Goal: Information Seeking & Learning: Learn about a topic

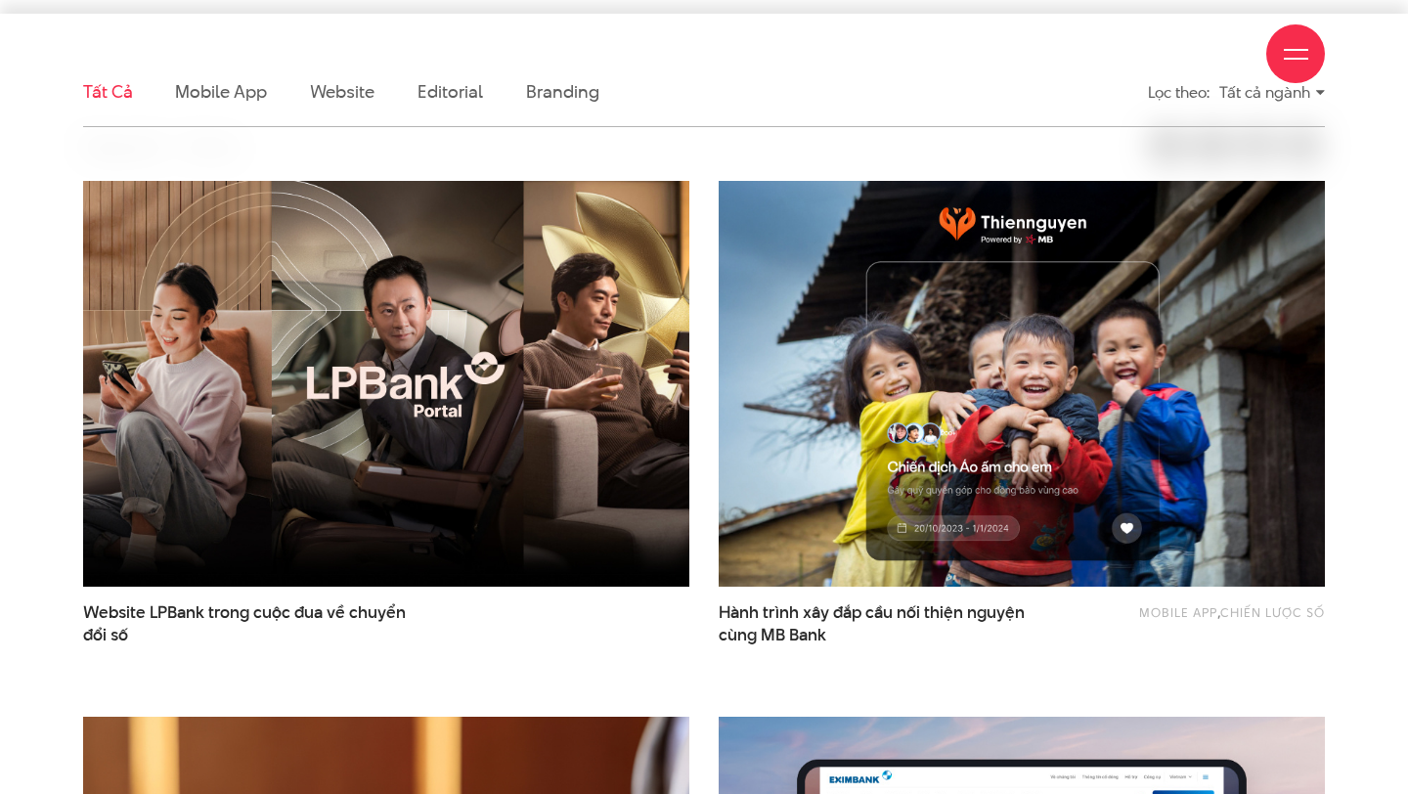
scroll to position [535, 0]
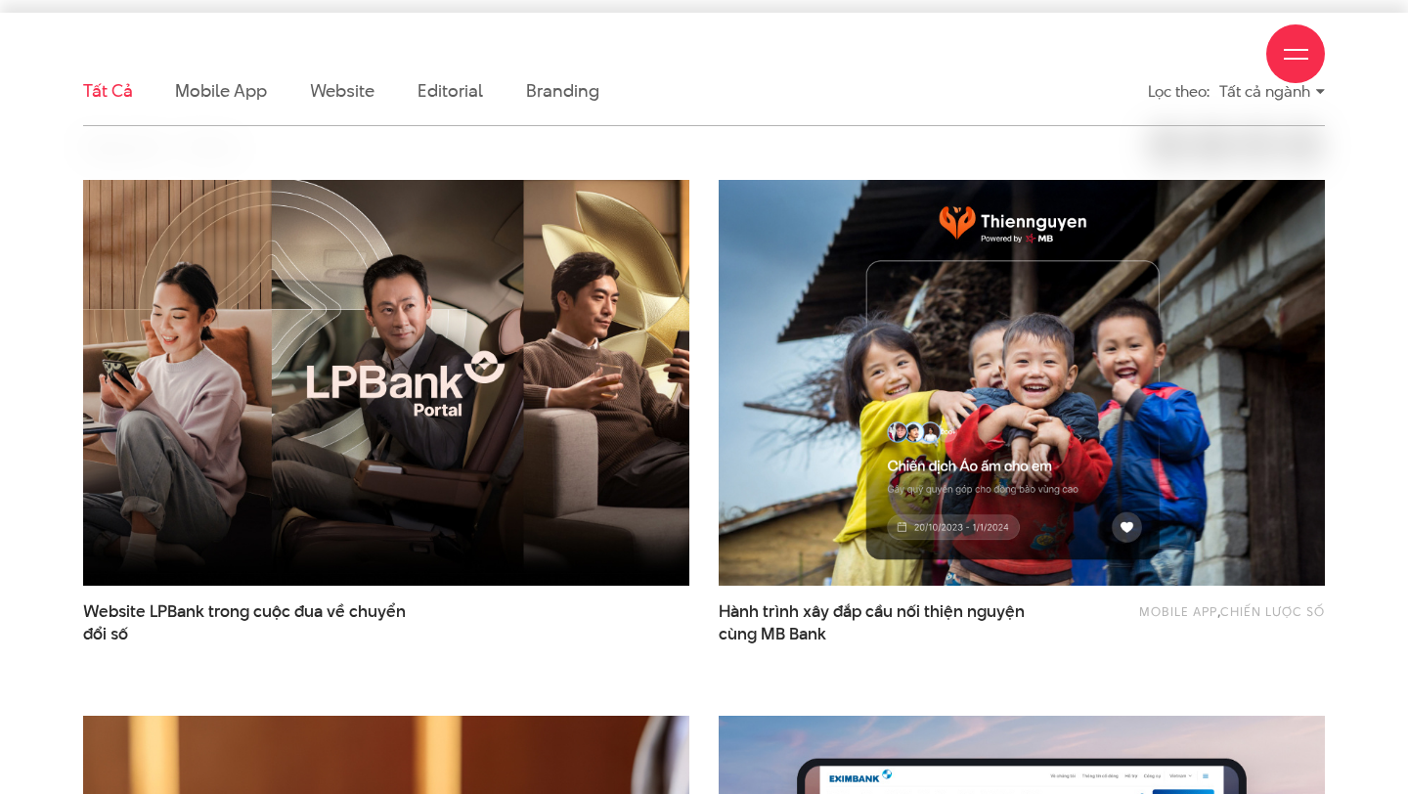
click at [235, 80] on div "Giới thiệu Dự án Dịch vụ Góc nhìn Liên hệ" at bounding box center [704, 54] width 1242 height 108
click at [241, 95] on div "Giới thiệu Dự án Dịch vụ Góc nhìn Liên hệ" at bounding box center [704, 54] width 1242 height 108
click at [211, 92] on div "Giới thiệu Dự án Dịch vụ Góc nhìn Liên hệ" at bounding box center [704, 54] width 1242 height 108
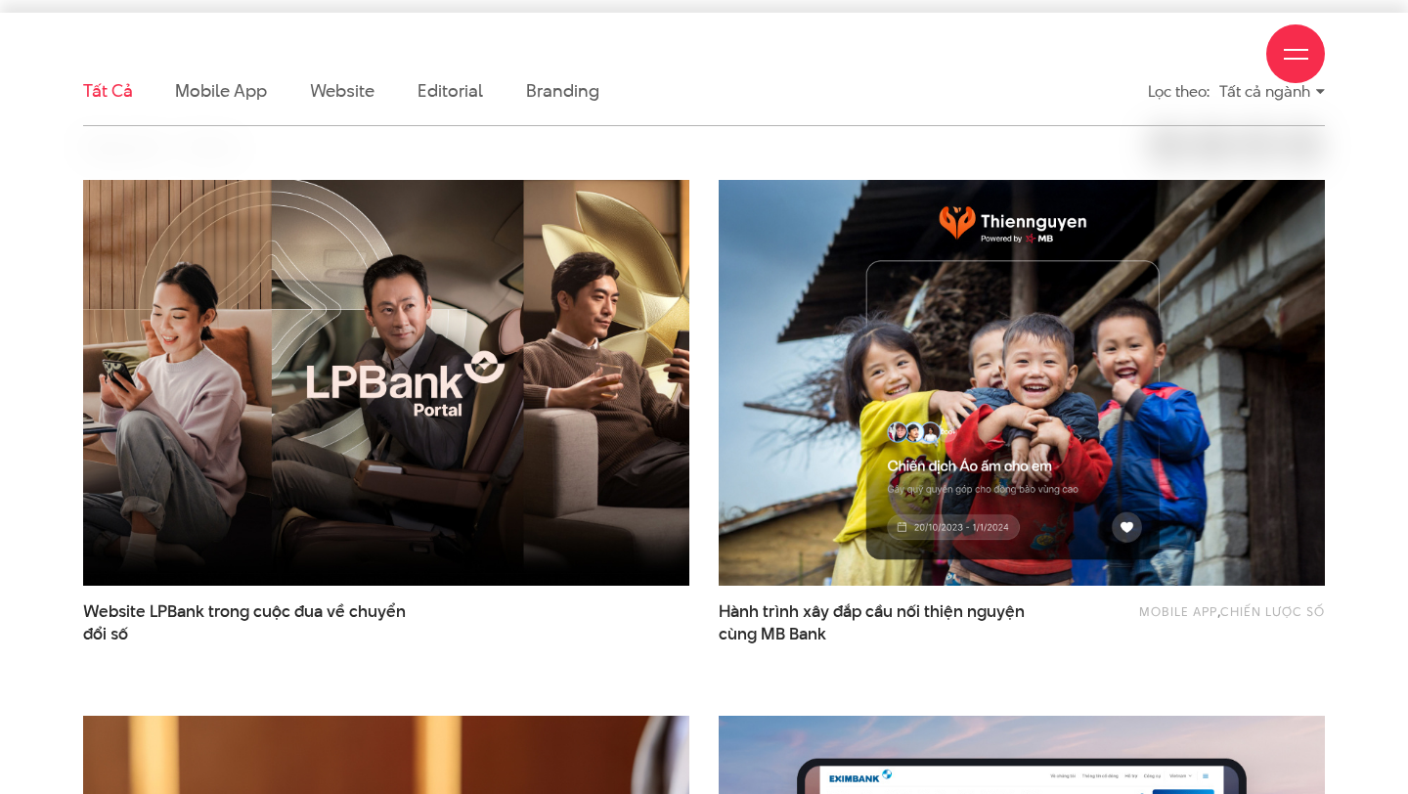
click at [333, 100] on div "Giới thiệu Dự án Dịch vụ Góc nhìn Liên hệ" at bounding box center [704, 54] width 1242 height 108
click at [337, 95] on div "Giới thiệu Dự án Dịch vụ Góc nhìn Liên hệ" at bounding box center [704, 54] width 1242 height 108
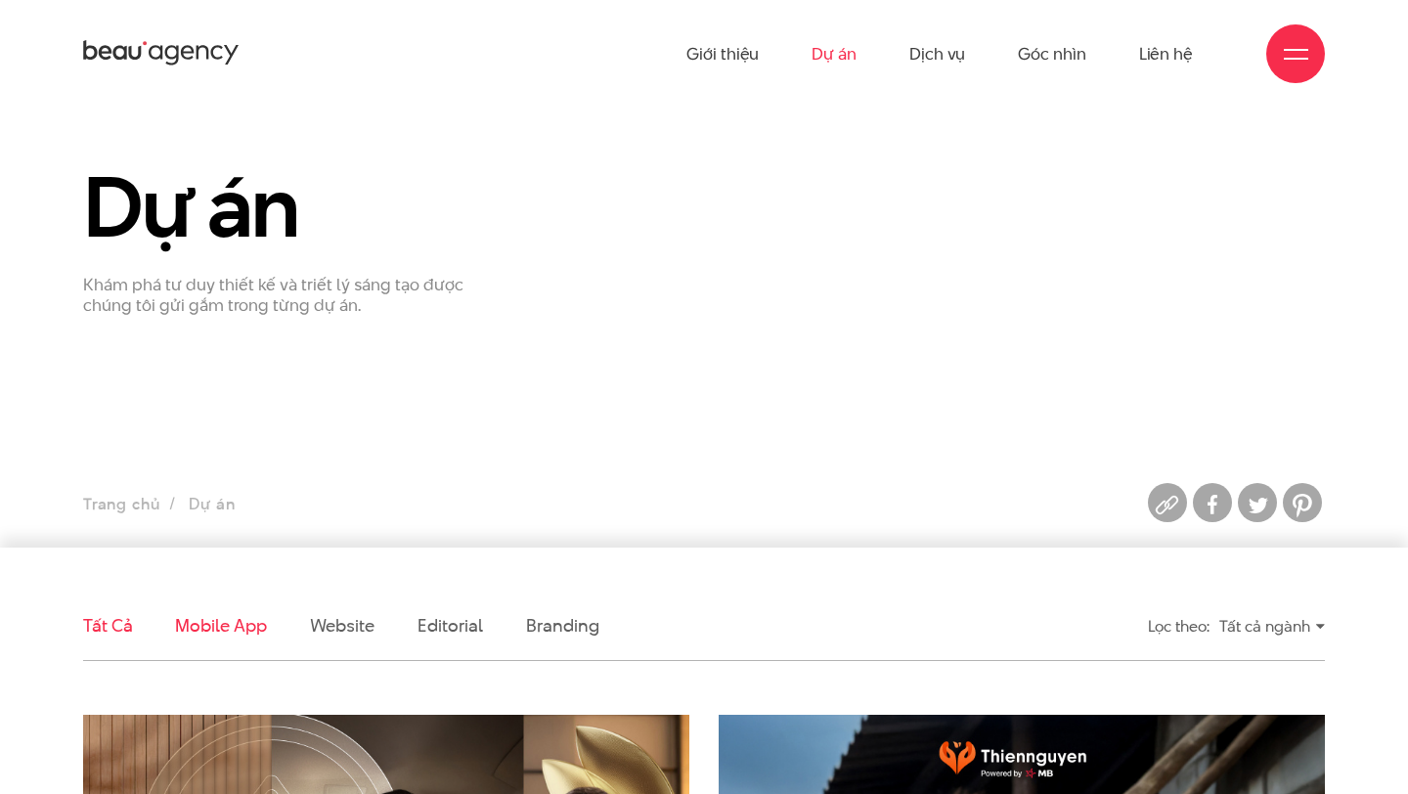
click at [228, 631] on link "Mobile app" at bounding box center [220, 625] width 91 height 24
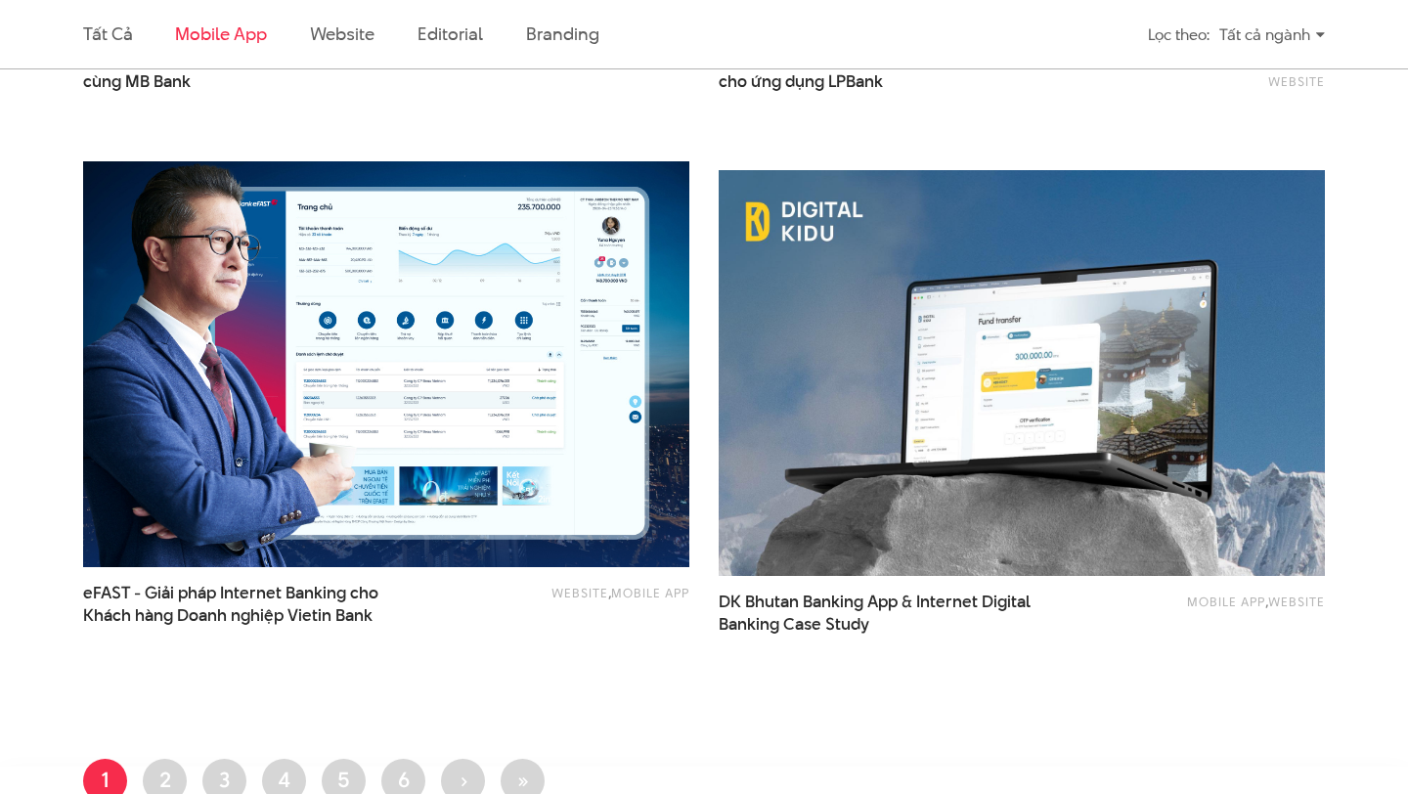
scroll to position [1108, 0]
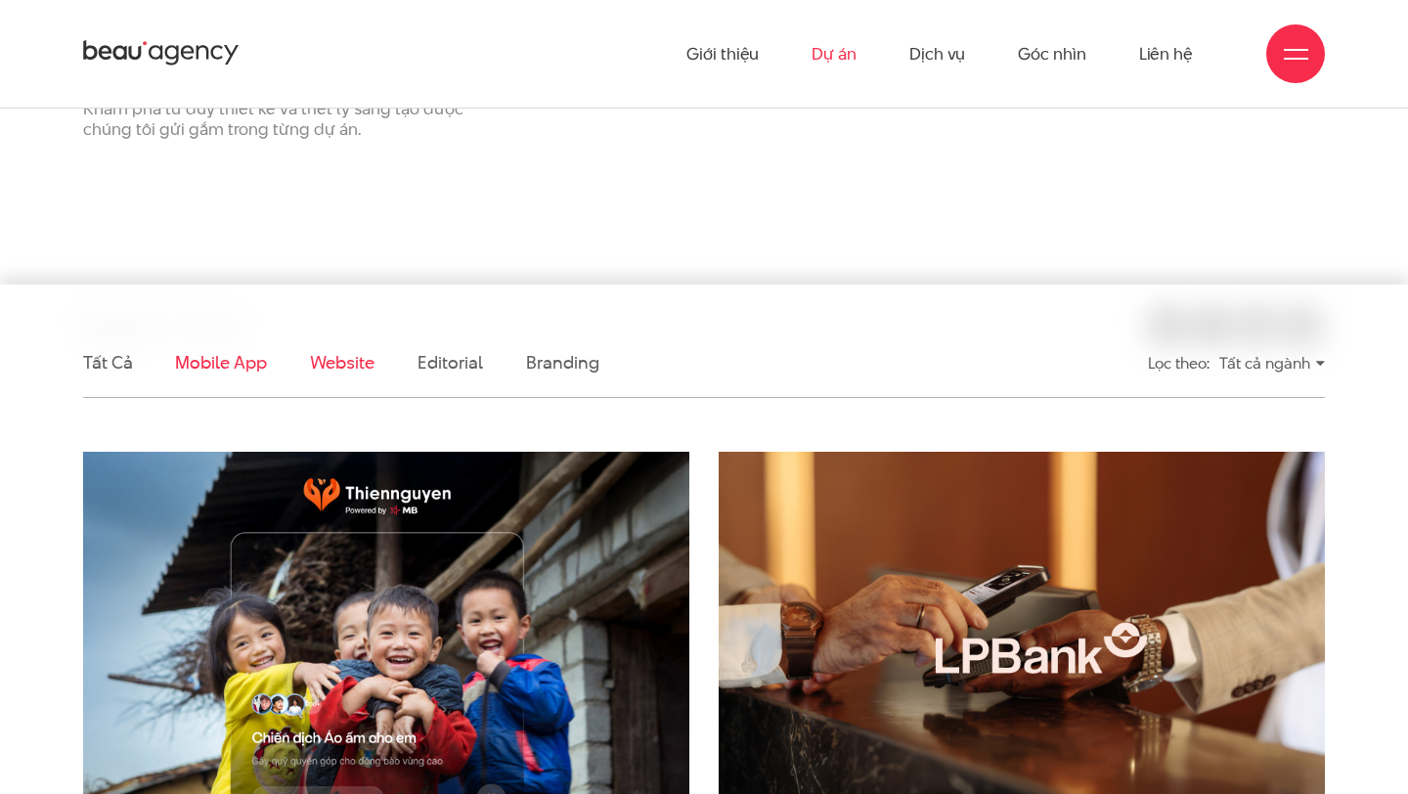
click at [368, 371] on link "Website" at bounding box center [342, 362] width 65 height 24
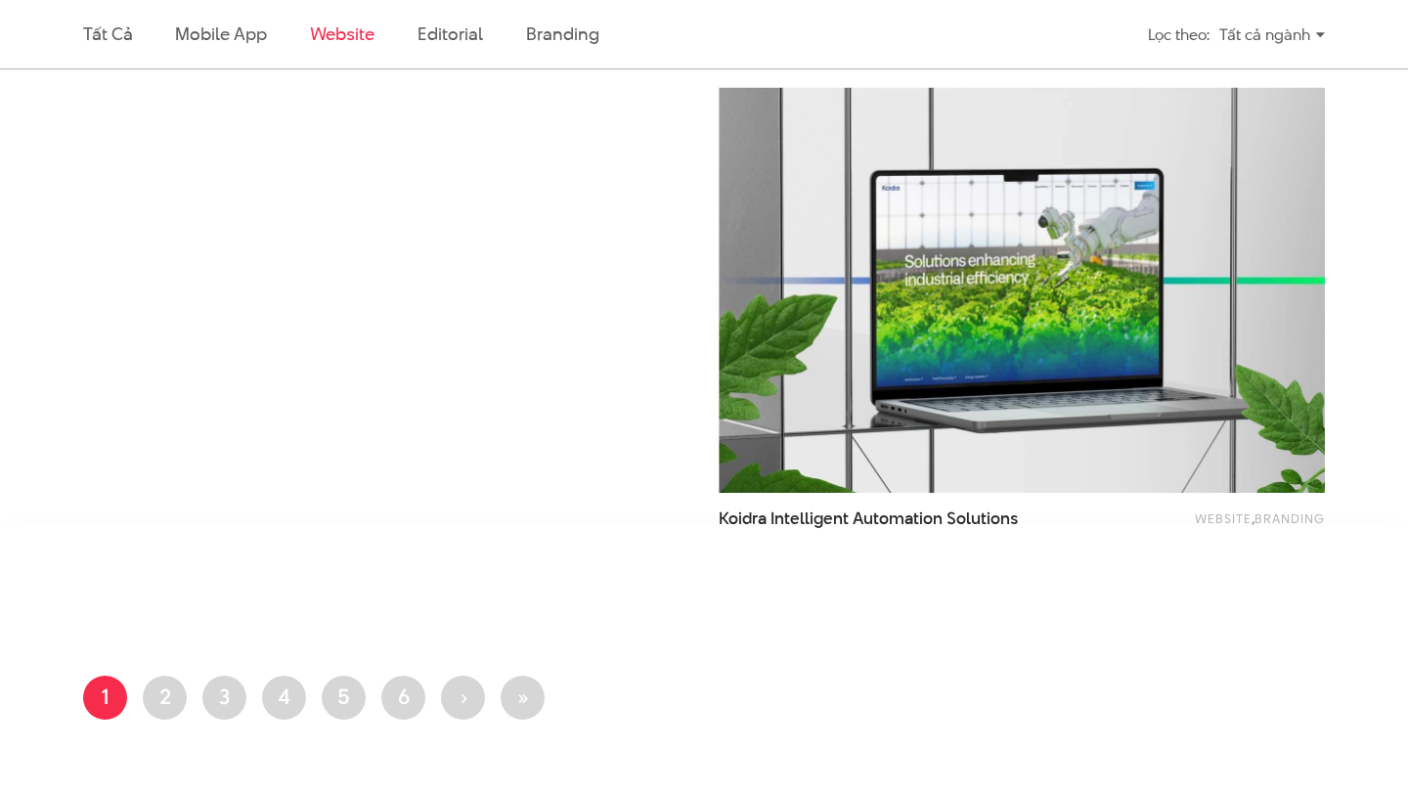
scroll to position [2765, 0]
click at [164, 698] on link "Trang 2" at bounding box center [165, 697] width 44 height 44
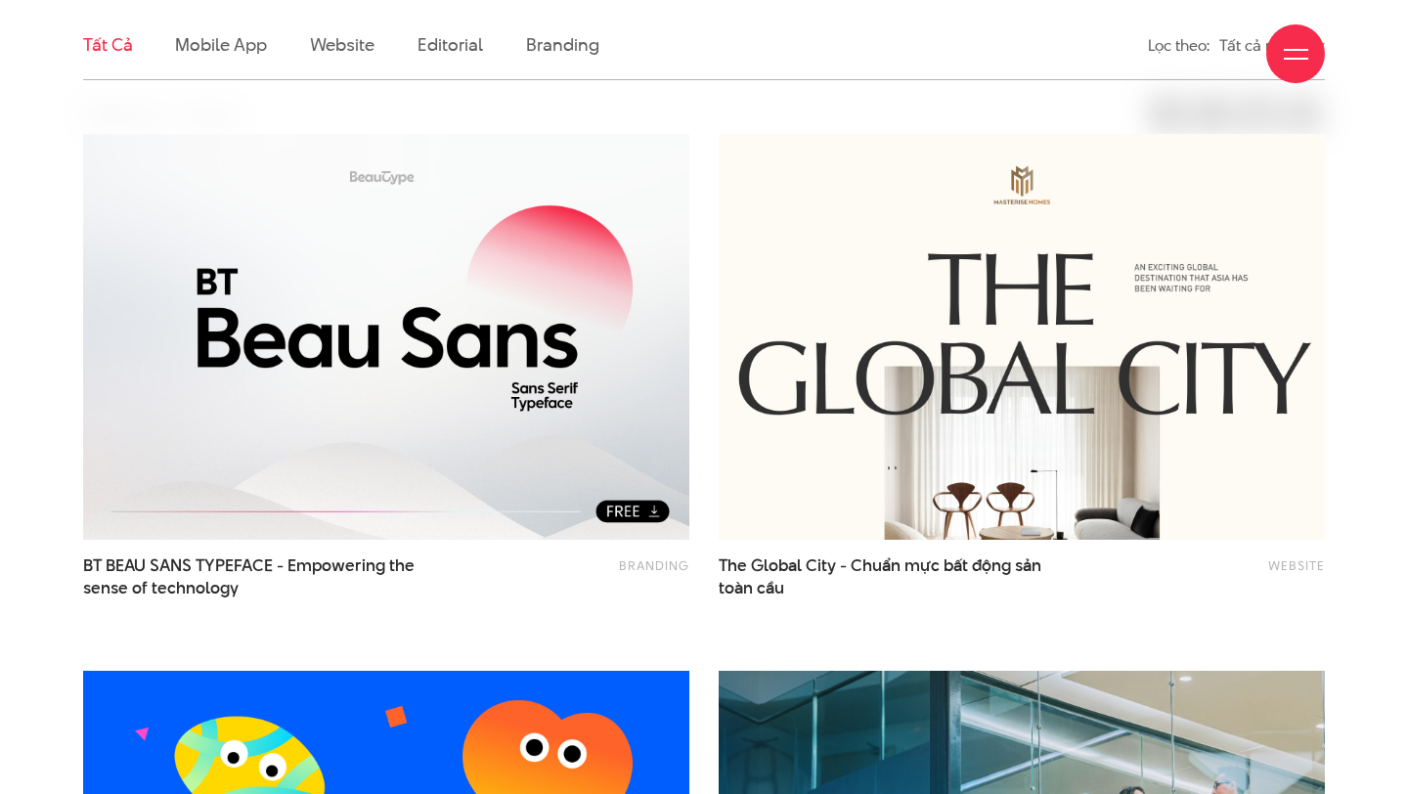
scroll to position [580, 0]
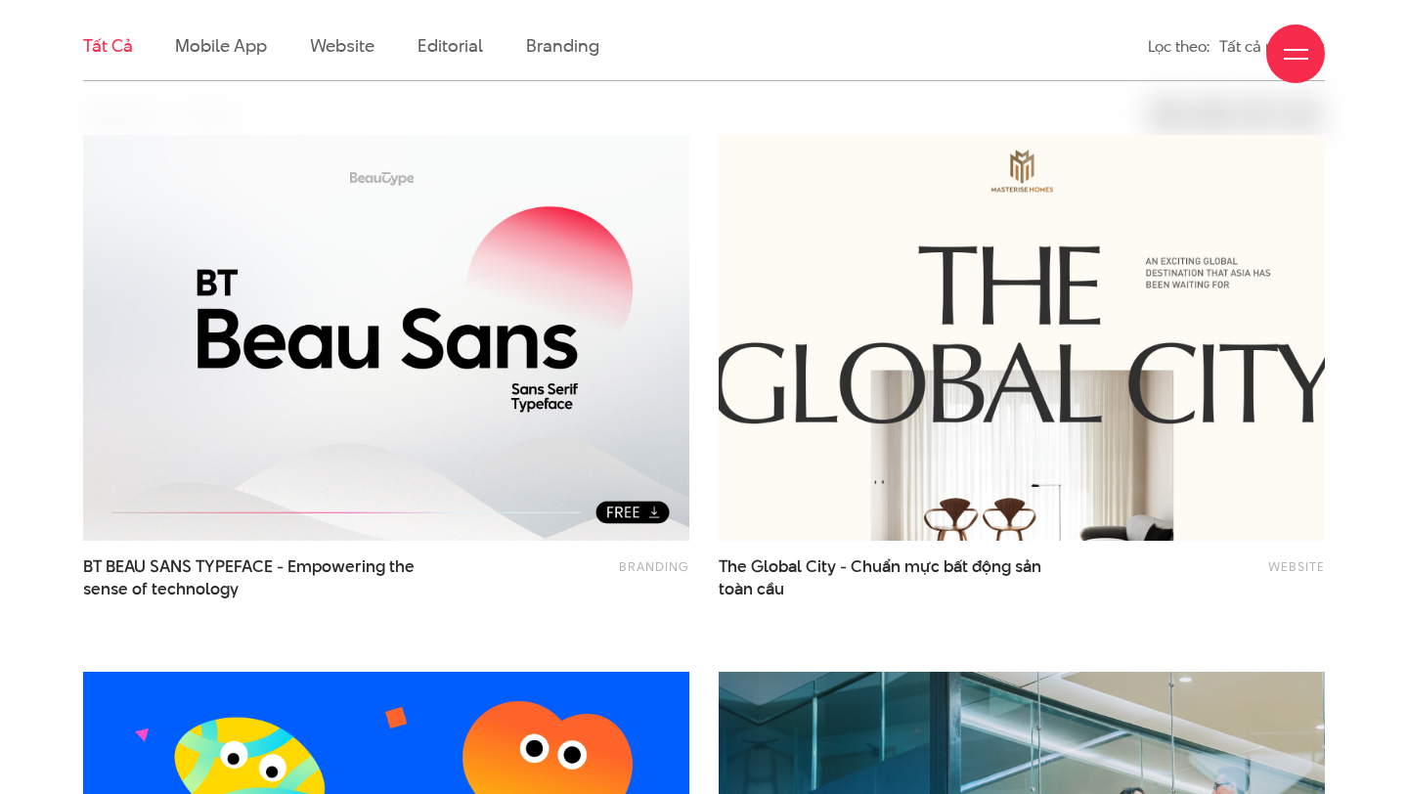
click at [889, 444] on img at bounding box center [1021, 337] width 667 height 447
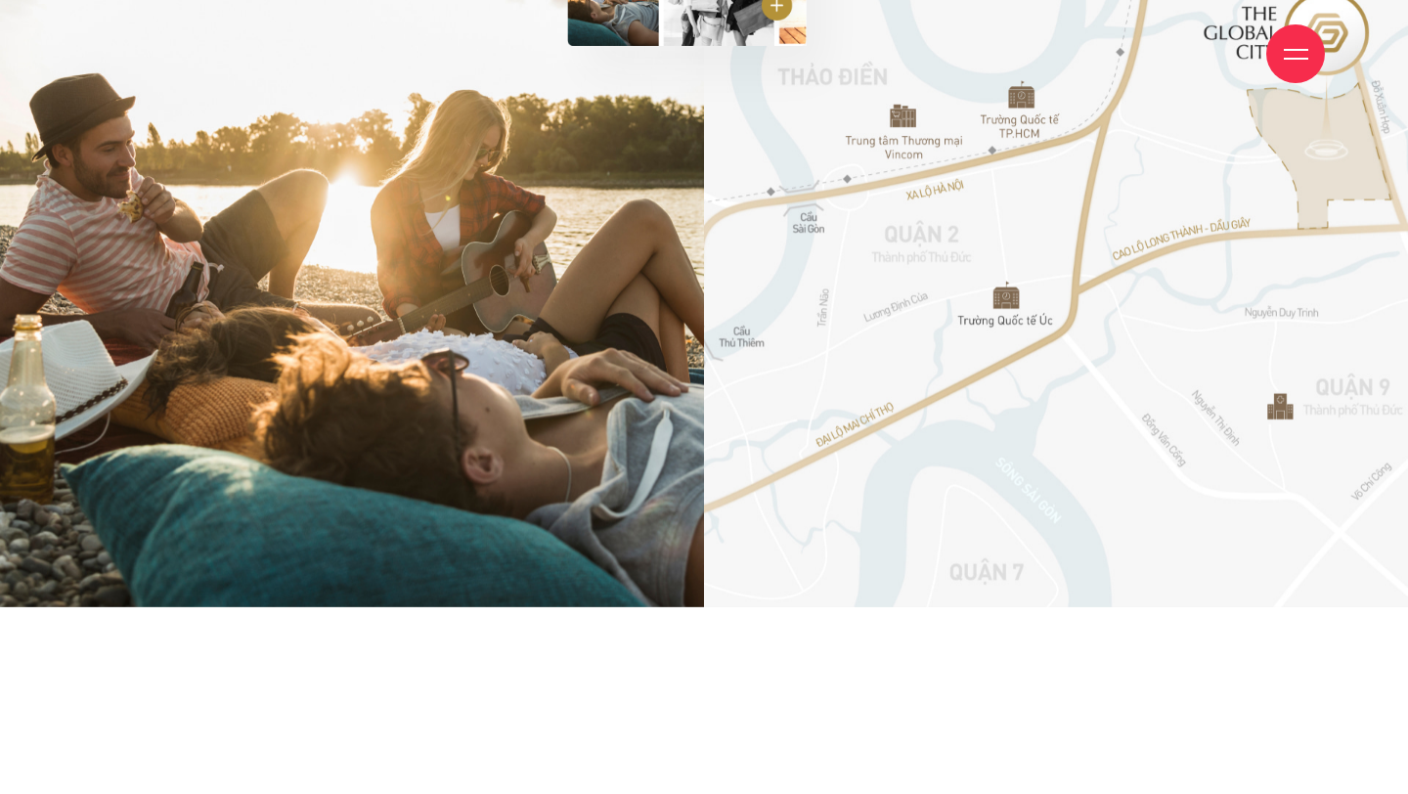
scroll to position [16536, 0]
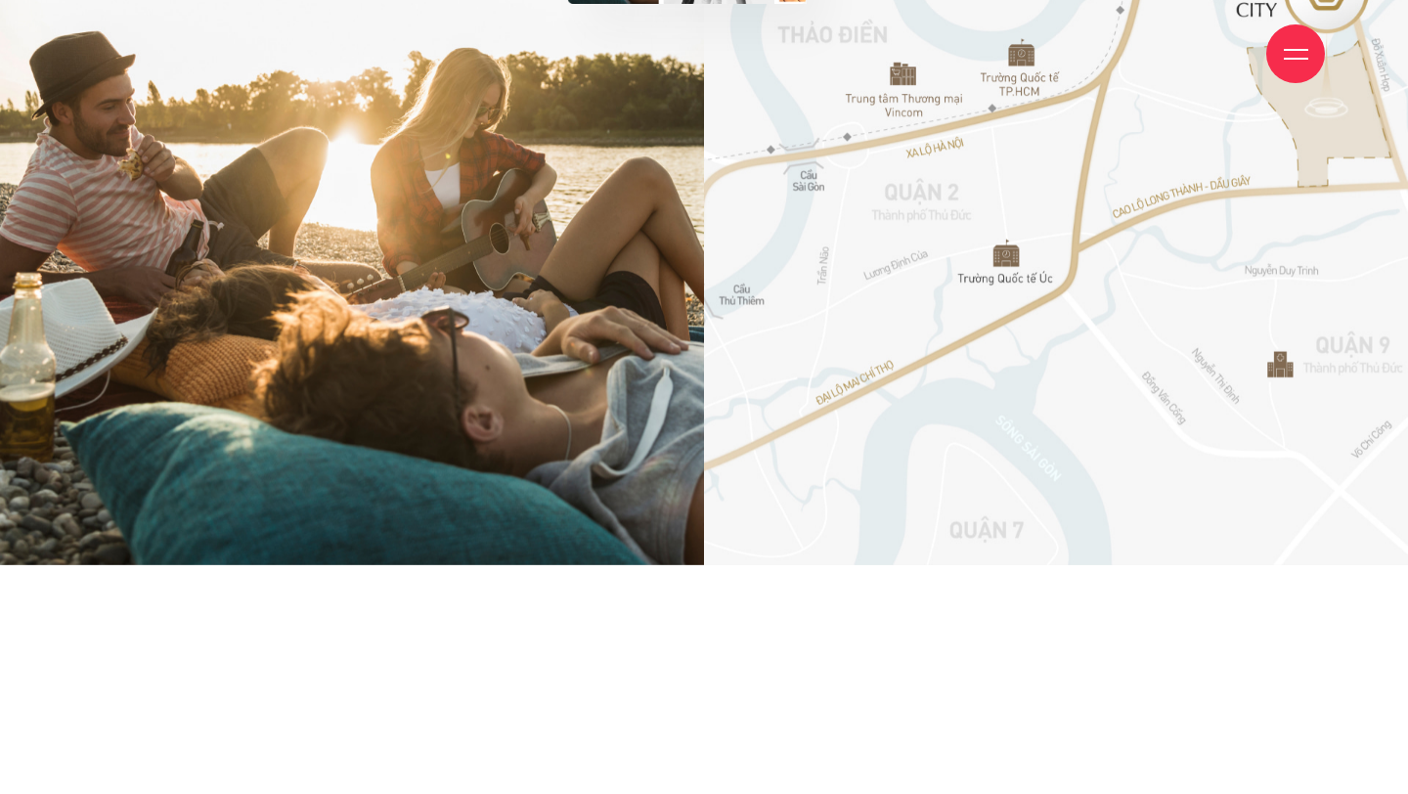
click at [952, 238] on img at bounding box center [704, 228] width 1408 height 674
click at [519, 217] on img at bounding box center [704, 228] width 1408 height 674
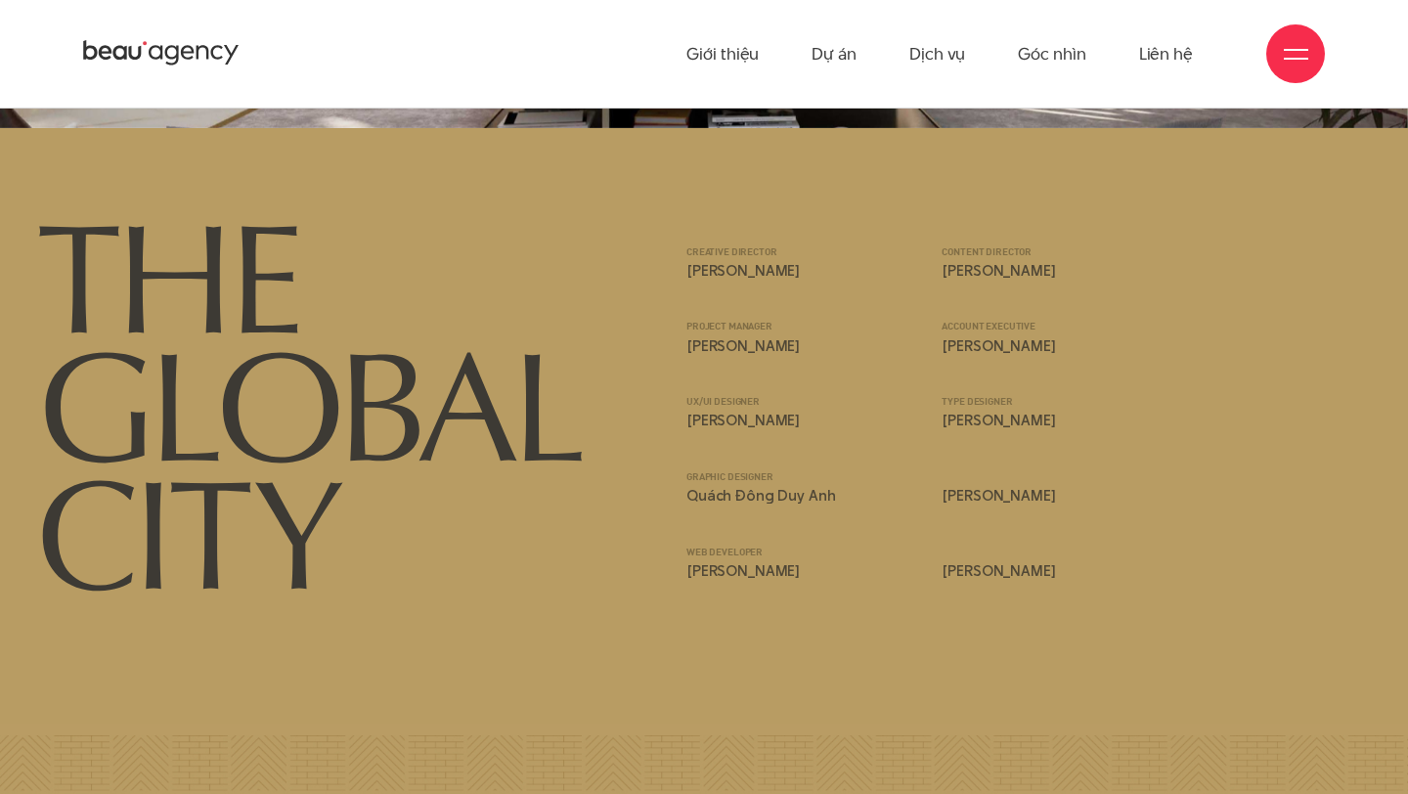
scroll to position [20347, 0]
drag, startPoint x: 681, startPoint y: 228, endPoint x: 760, endPoint y: 306, distance: 110.6
click at [763, 306] on div "Creative director Phạm Hoàng Hà content director Lưu Kiên Định Project manager …" at bounding box center [932, 303] width 531 height 150
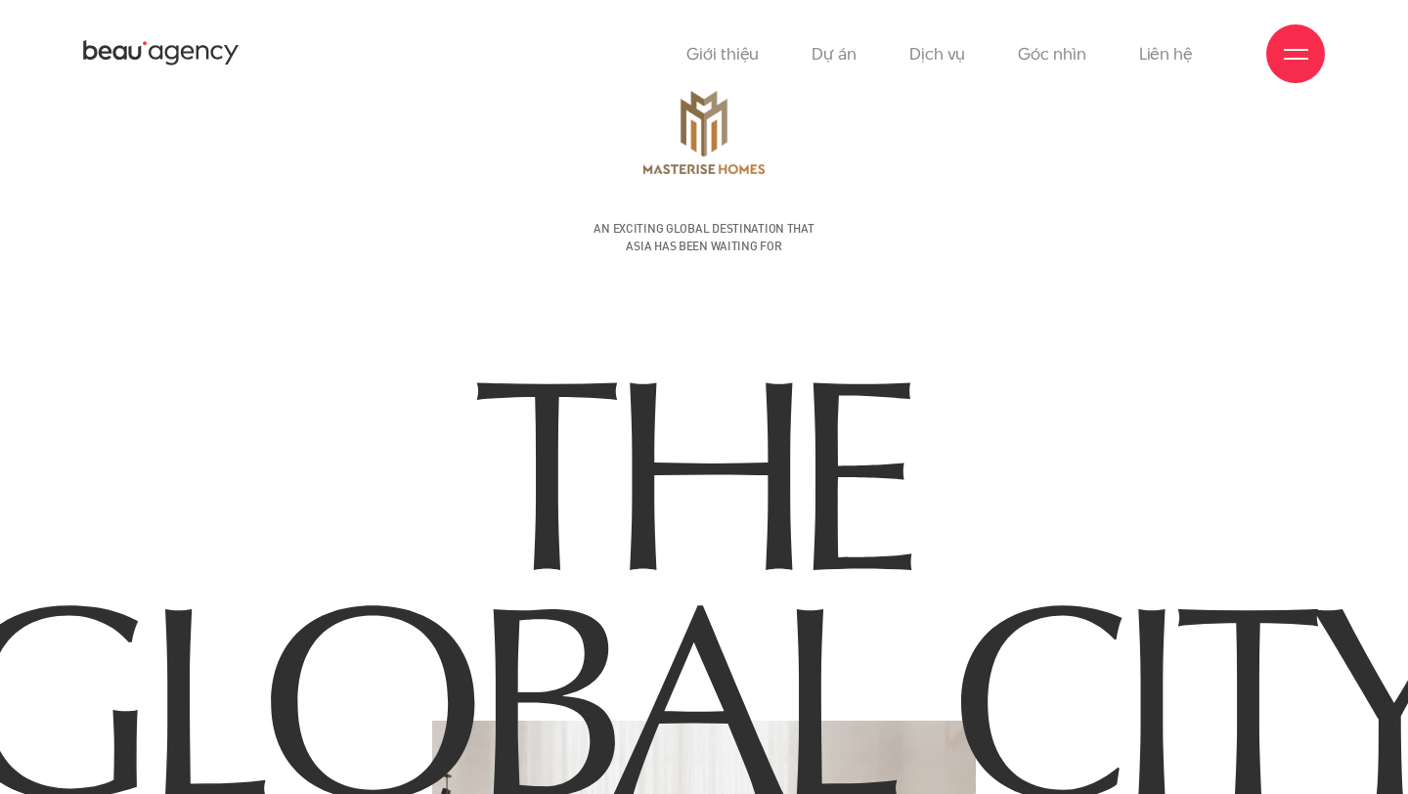
scroll to position [57, 0]
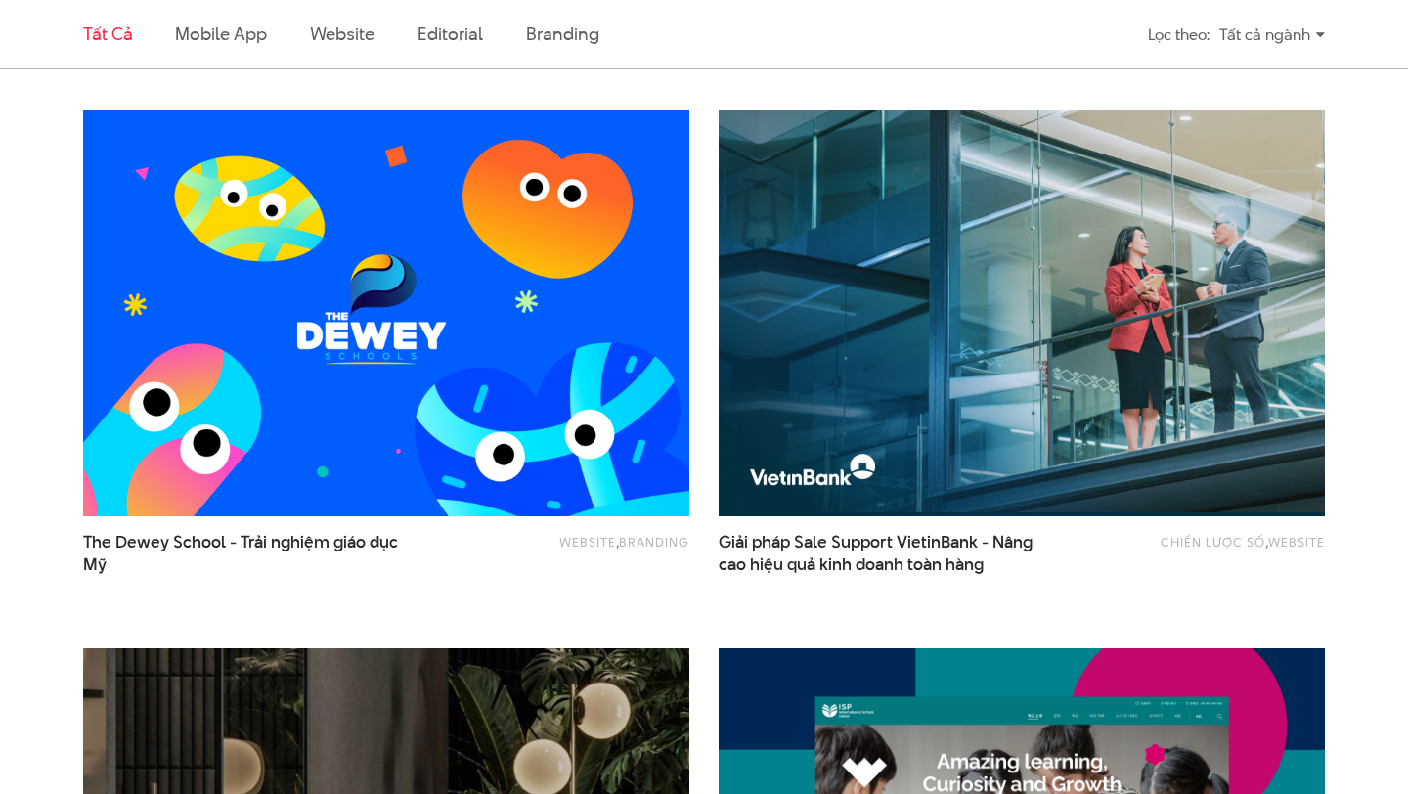
scroll to position [1164, 0]
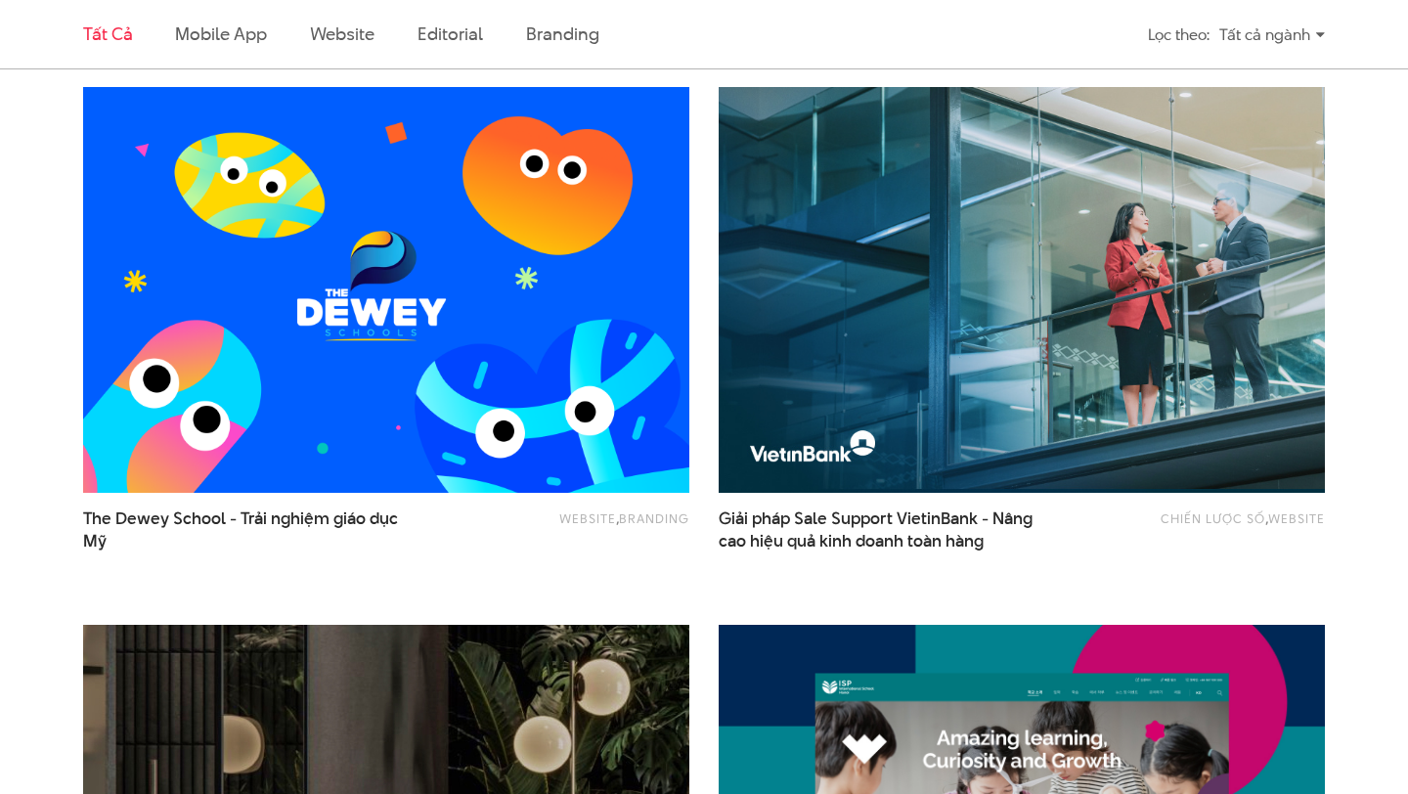
click at [508, 276] on img at bounding box center [386, 290] width 606 height 406
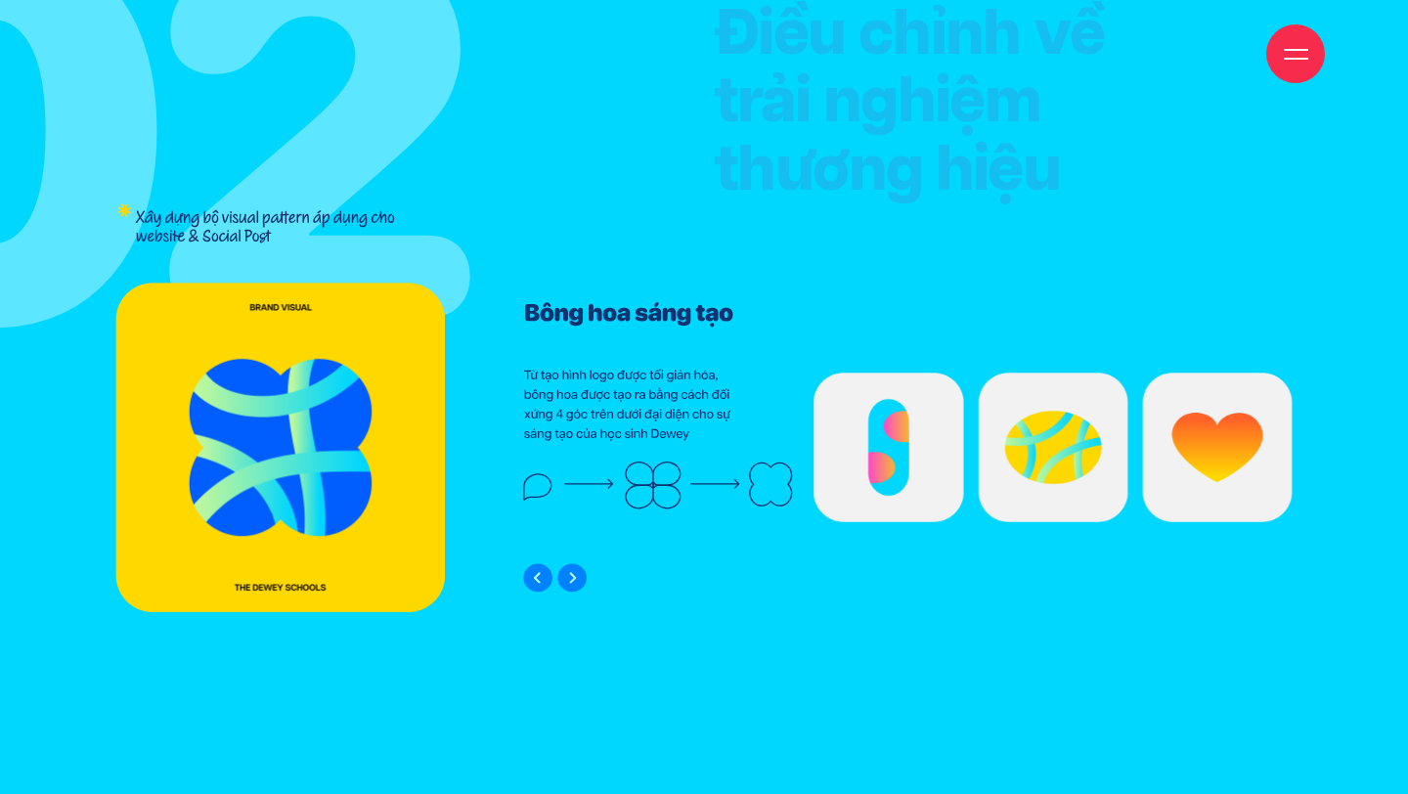
scroll to position [11739, 0]
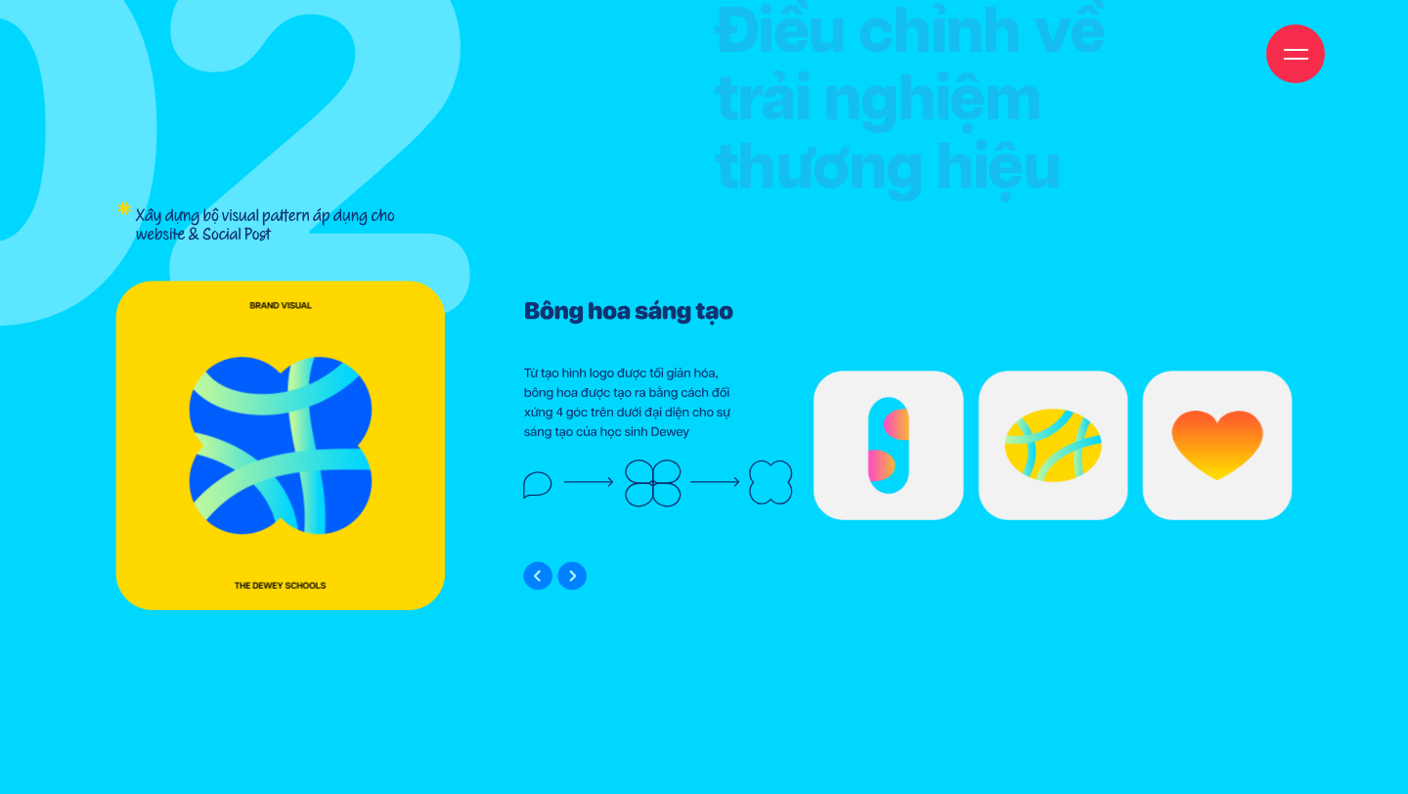
click at [681, 429] on img "1 / 4" at bounding box center [659, 404] width 272 height 208
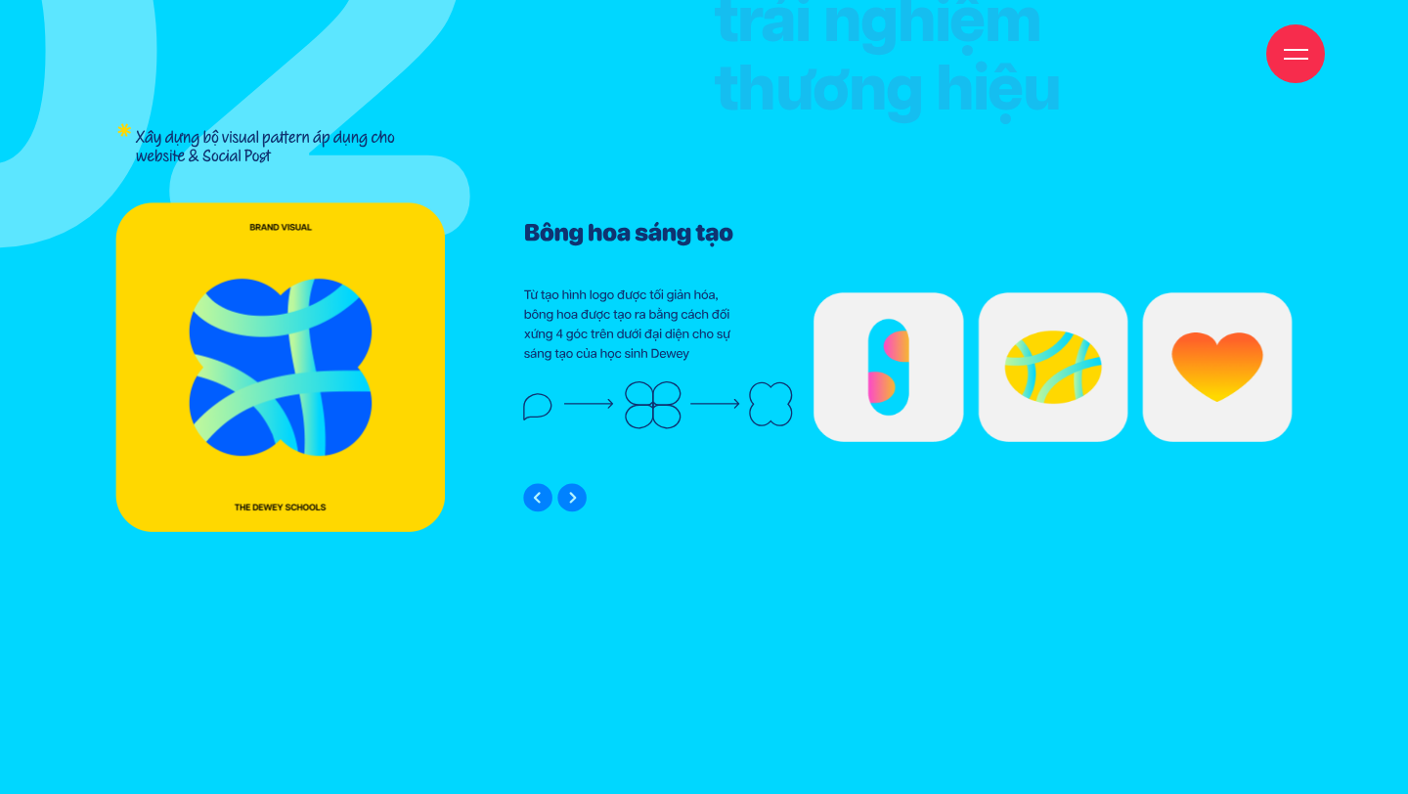
scroll to position [11842, 0]
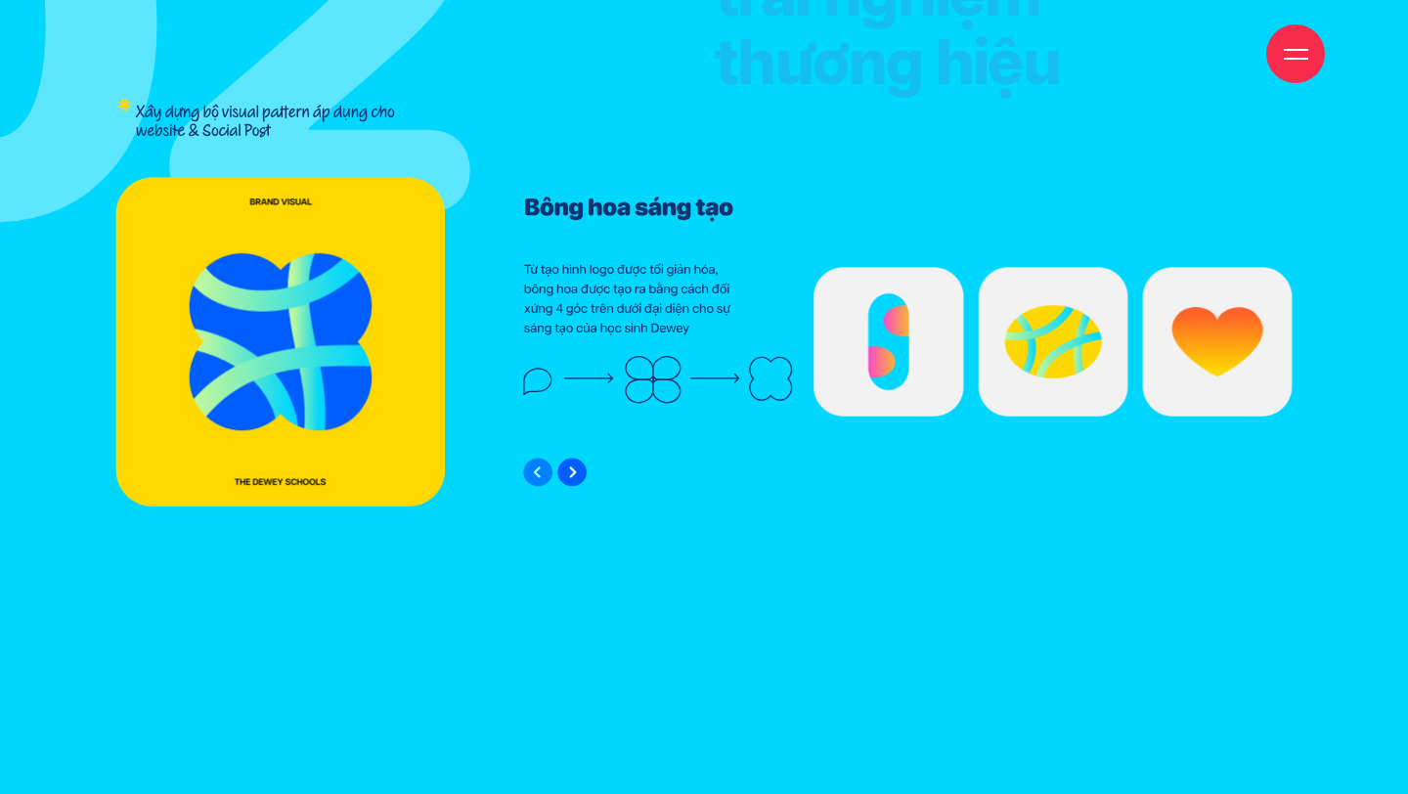
click at [572, 475] on img "Next slide" at bounding box center [571, 473] width 29 height 30
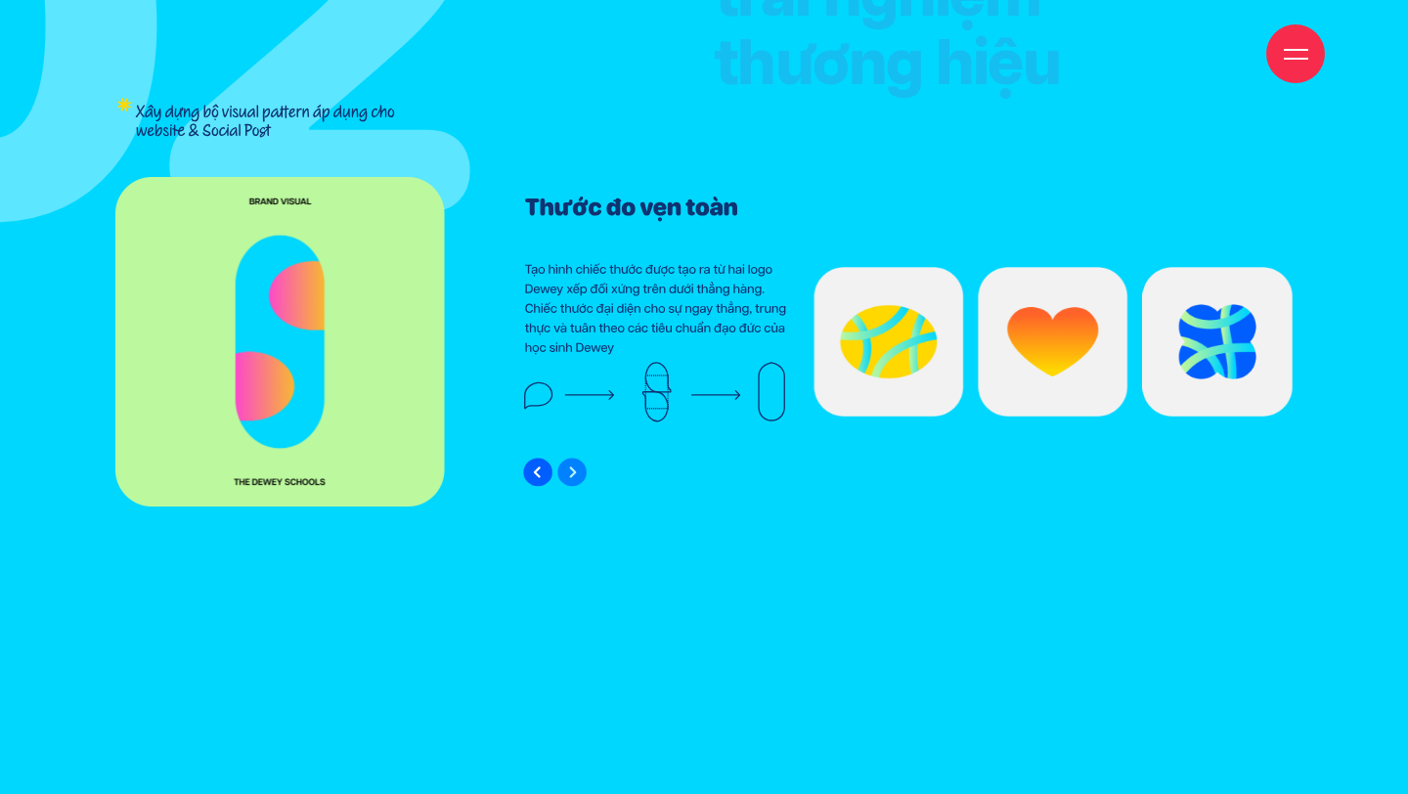
click at [532, 477] on img "Previous slide" at bounding box center [537, 473] width 29 height 30
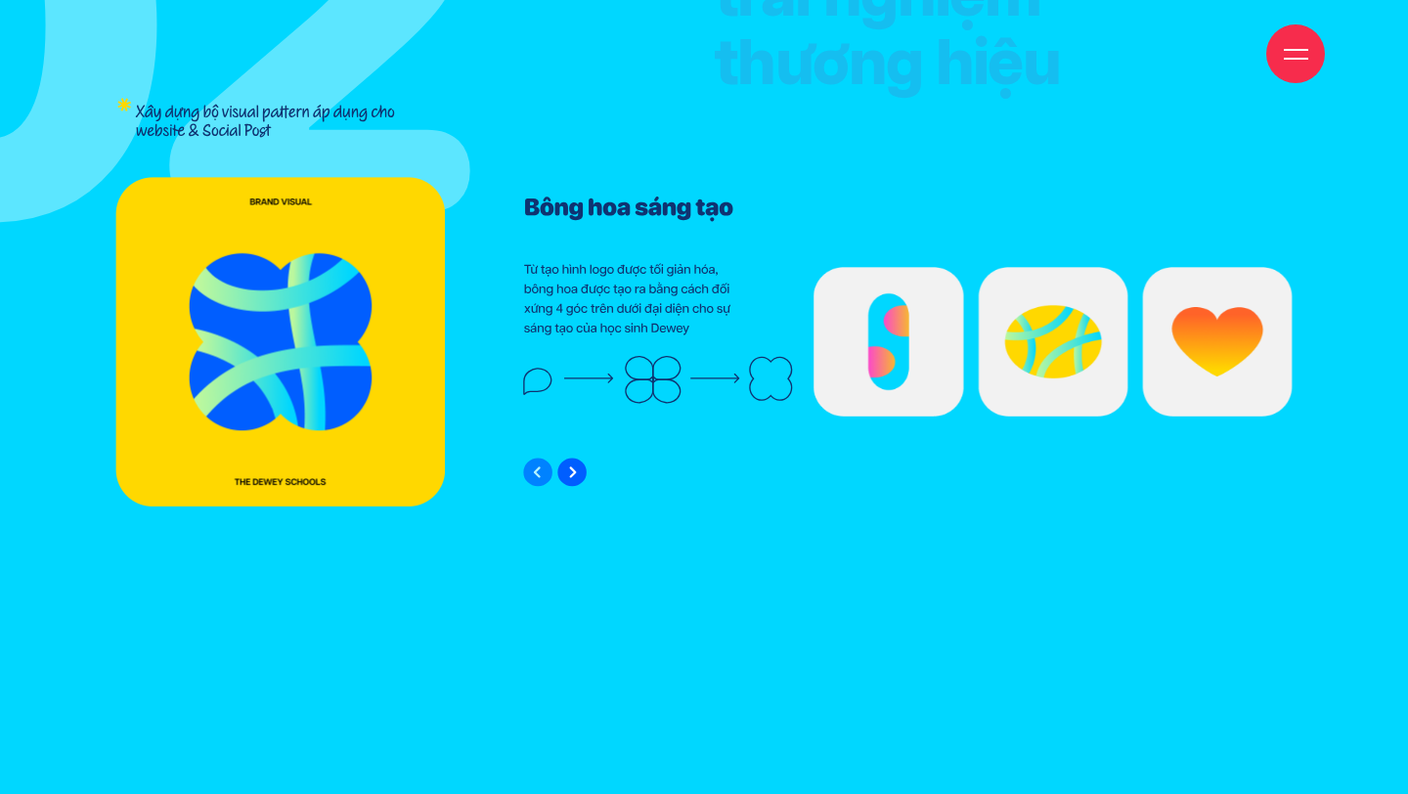
click at [569, 475] on img "Next slide" at bounding box center [571, 473] width 29 height 30
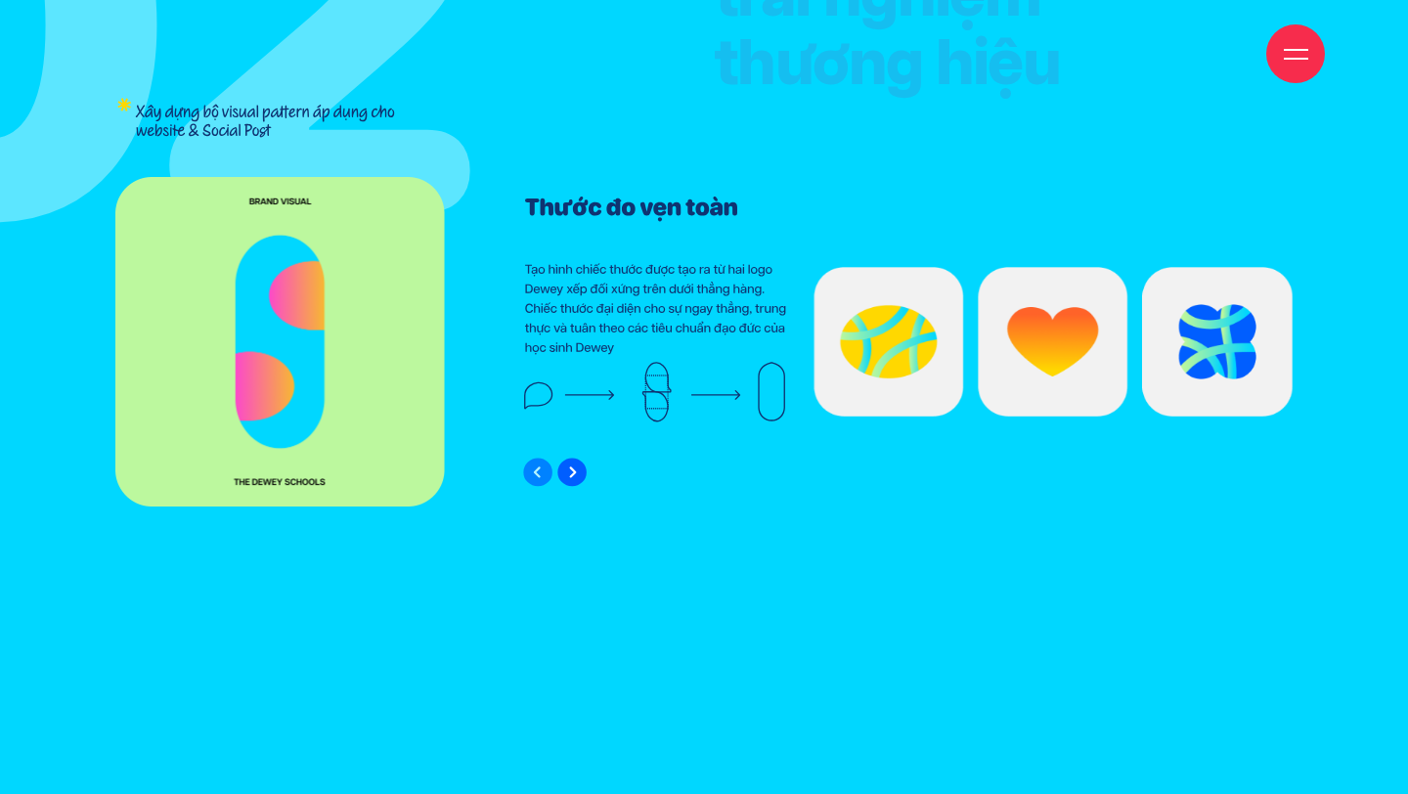
click at [569, 475] on img "Next slide" at bounding box center [571, 473] width 29 height 30
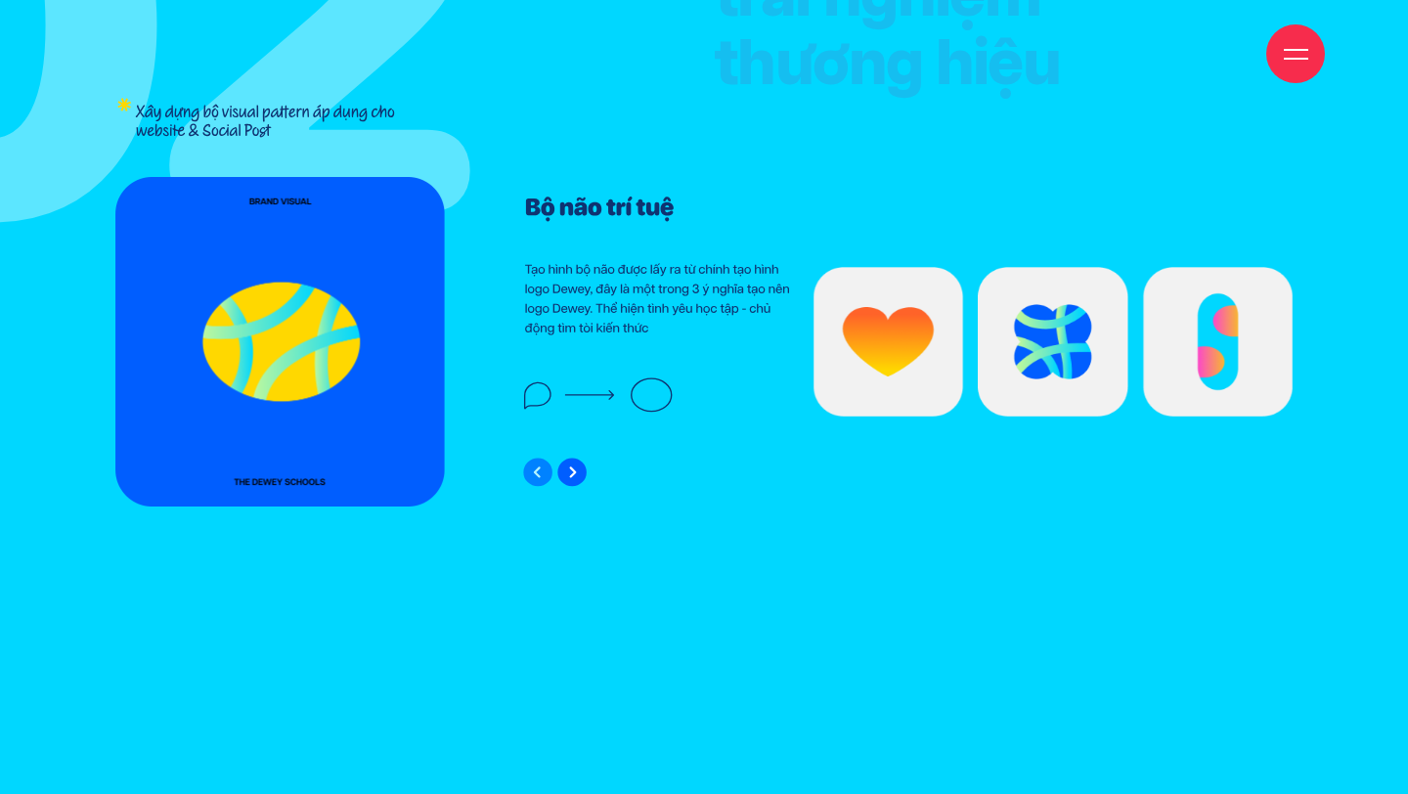
click at [569, 475] on img "Next slide" at bounding box center [571, 473] width 29 height 30
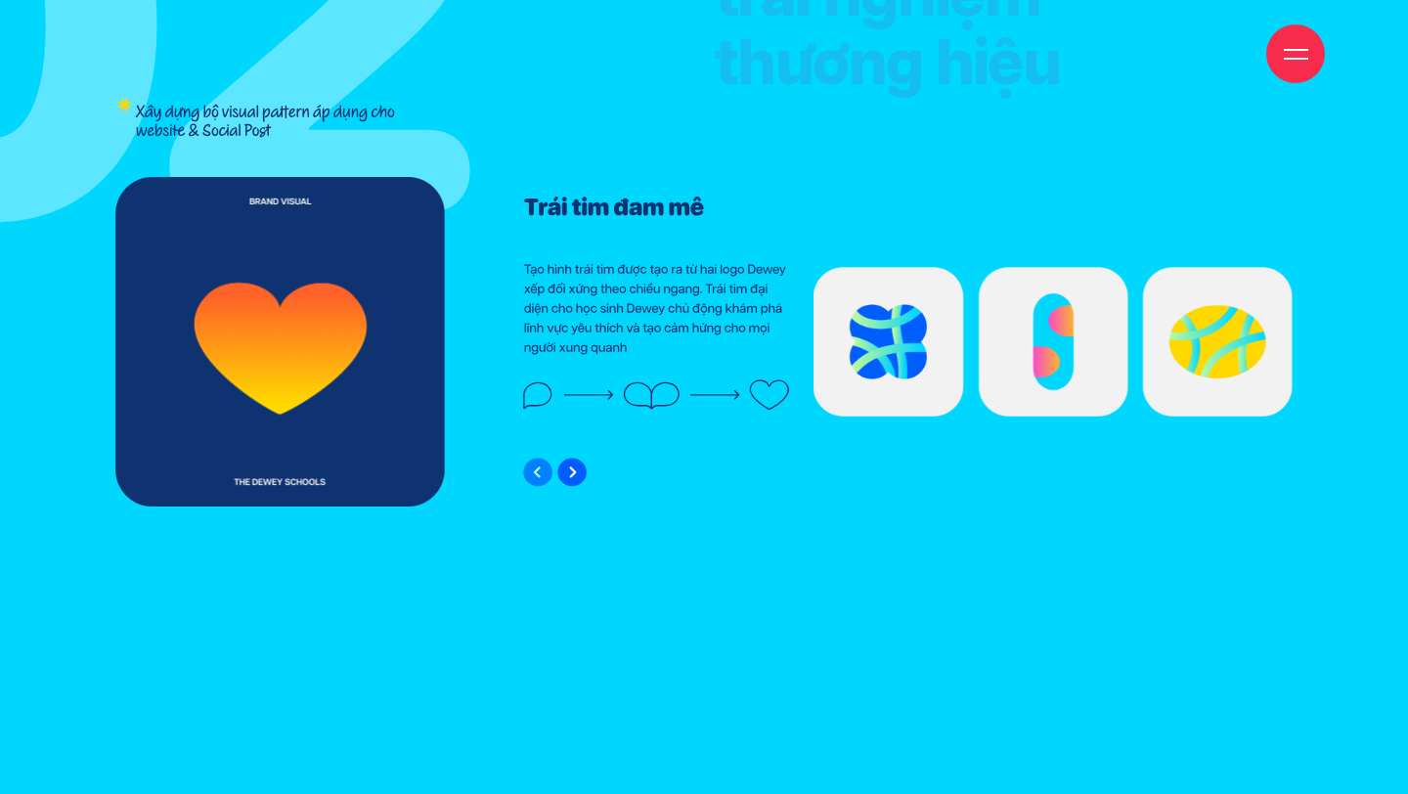
click at [569, 475] on img "Next slide" at bounding box center [571, 473] width 29 height 30
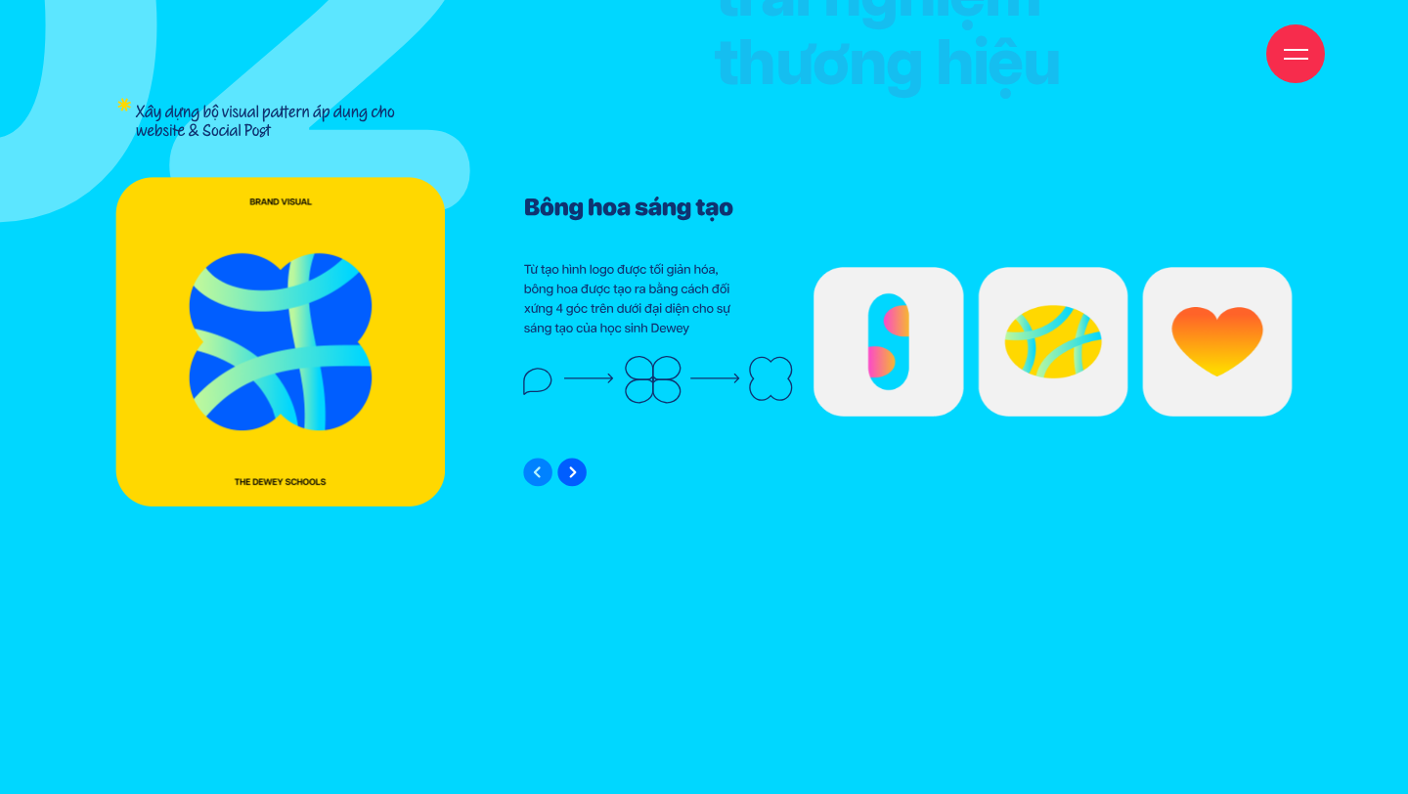
click at [569, 475] on img "Next slide" at bounding box center [571, 473] width 29 height 30
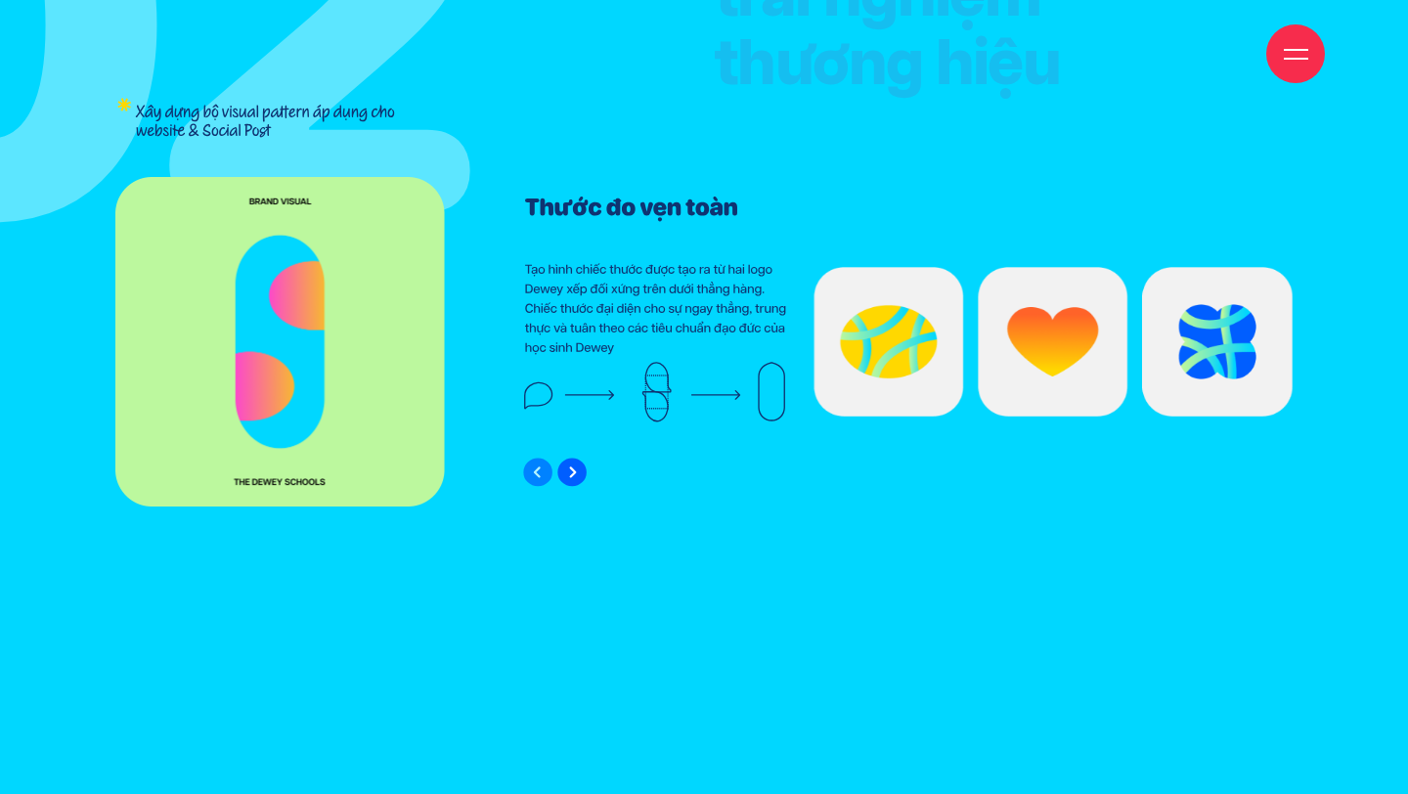
click at [569, 475] on img "Next slide" at bounding box center [571, 473] width 29 height 30
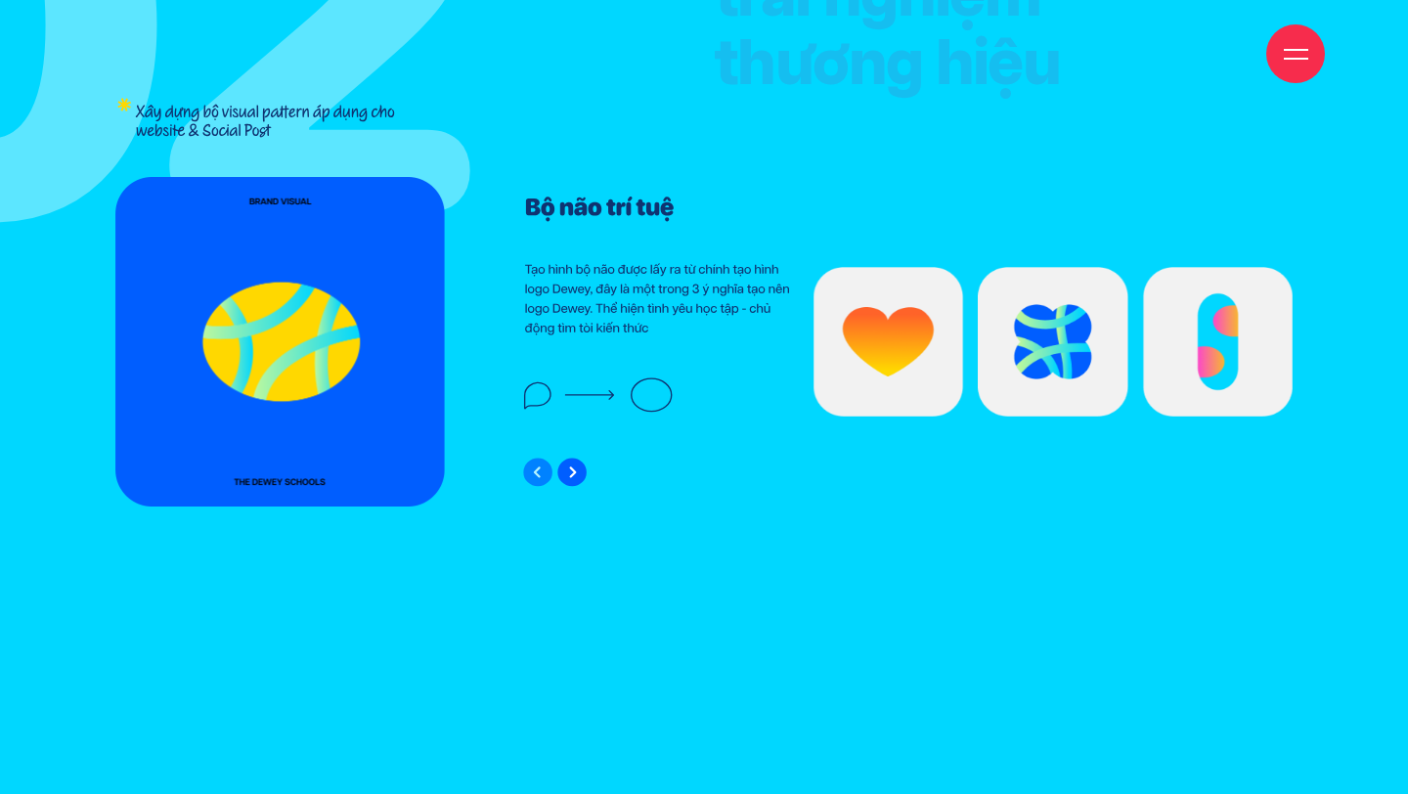
click at [569, 475] on img "Next slide" at bounding box center [571, 473] width 29 height 30
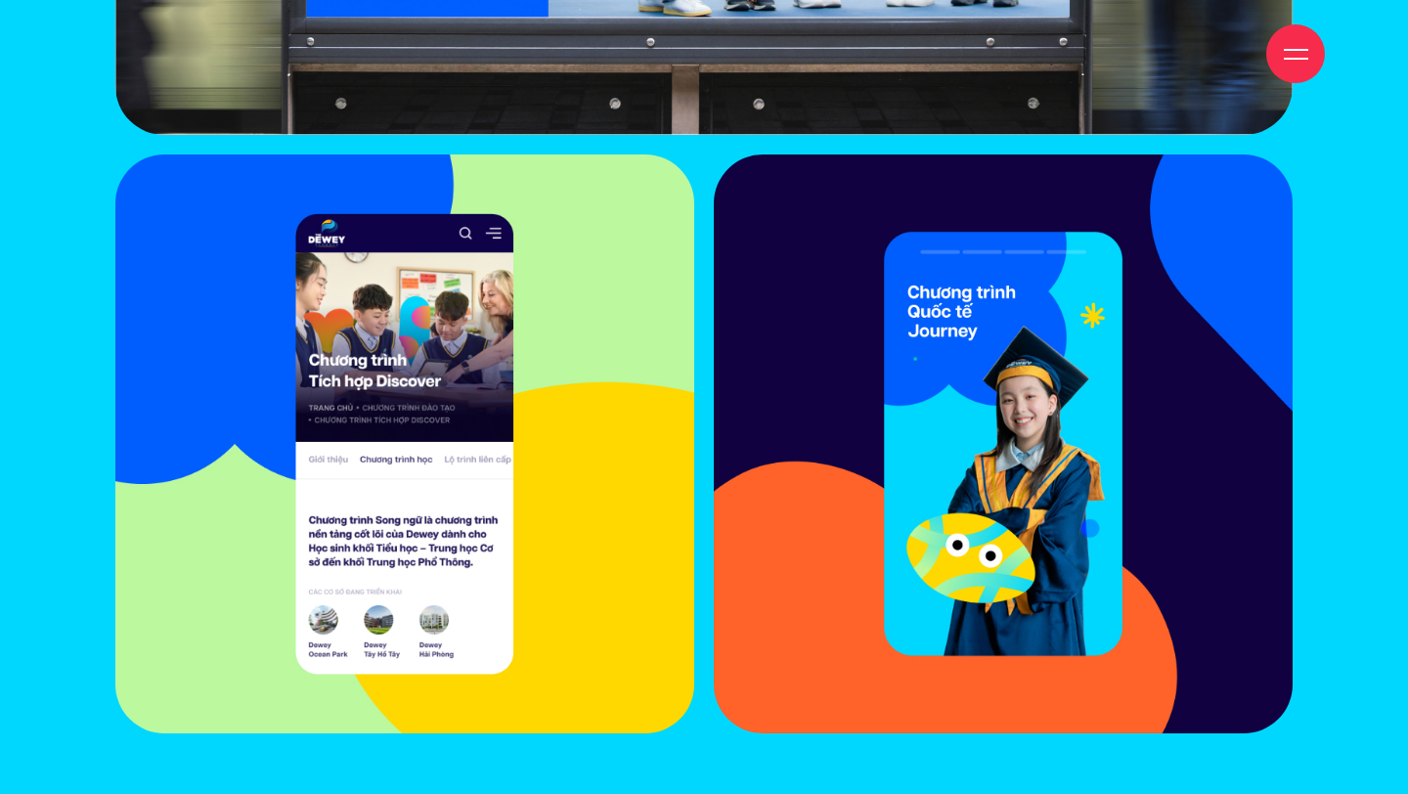
scroll to position [13069, 0]
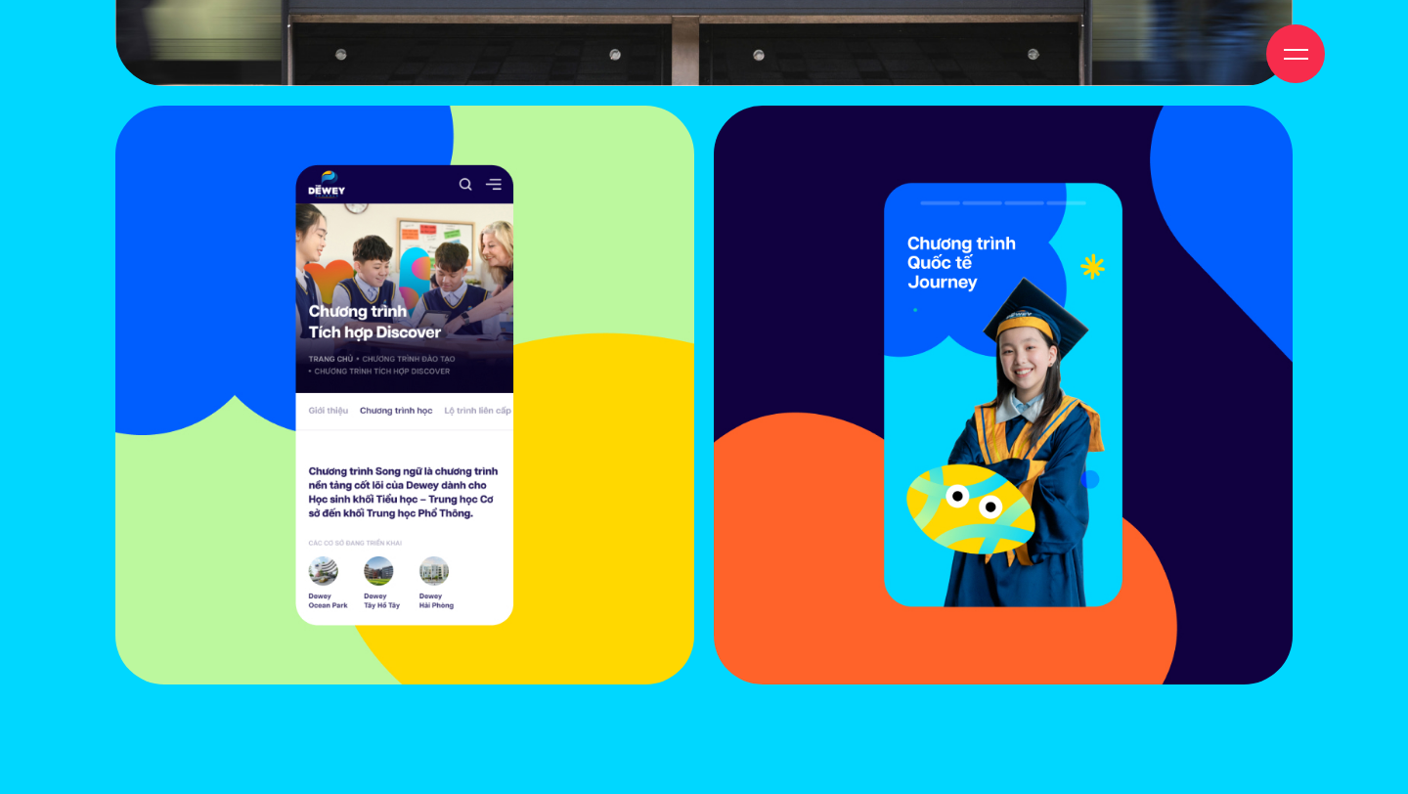
click at [1035, 299] on img at bounding box center [1003, 395] width 579 height 579
click at [1164, 336] on img at bounding box center [1003, 395] width 579 height 579
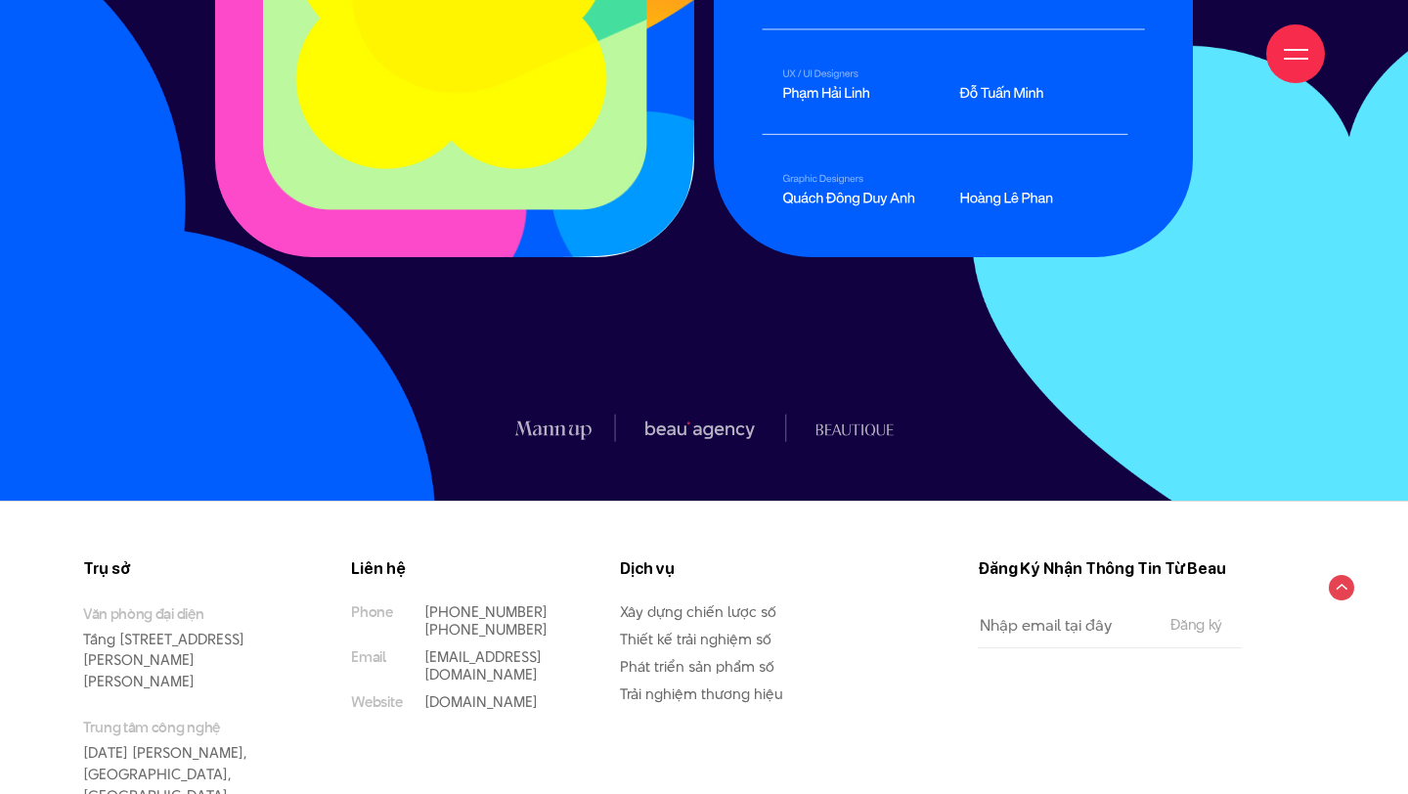
scroll to position [24533, 0]
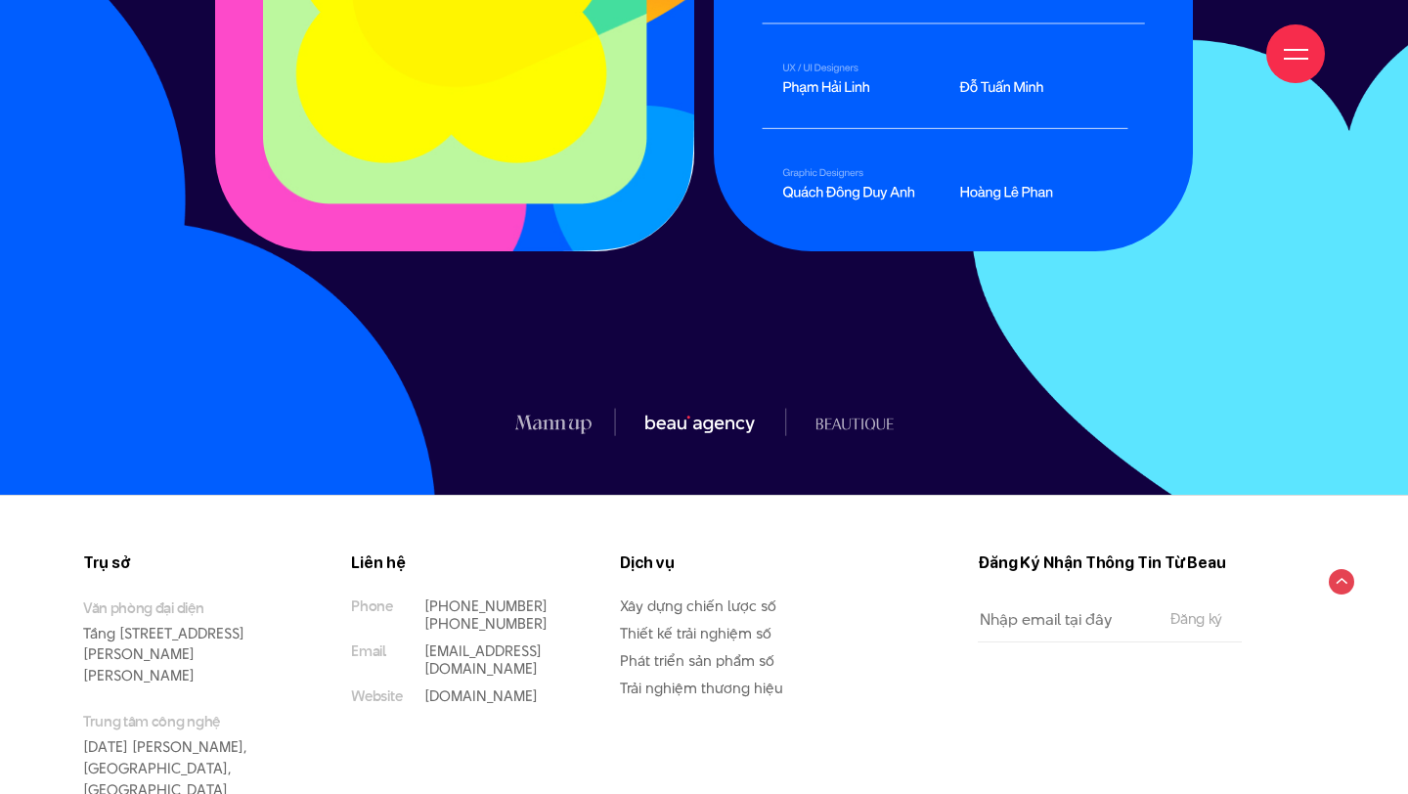
click at [667, 421] on link at bounding box center [700, 422] width 144 height 28
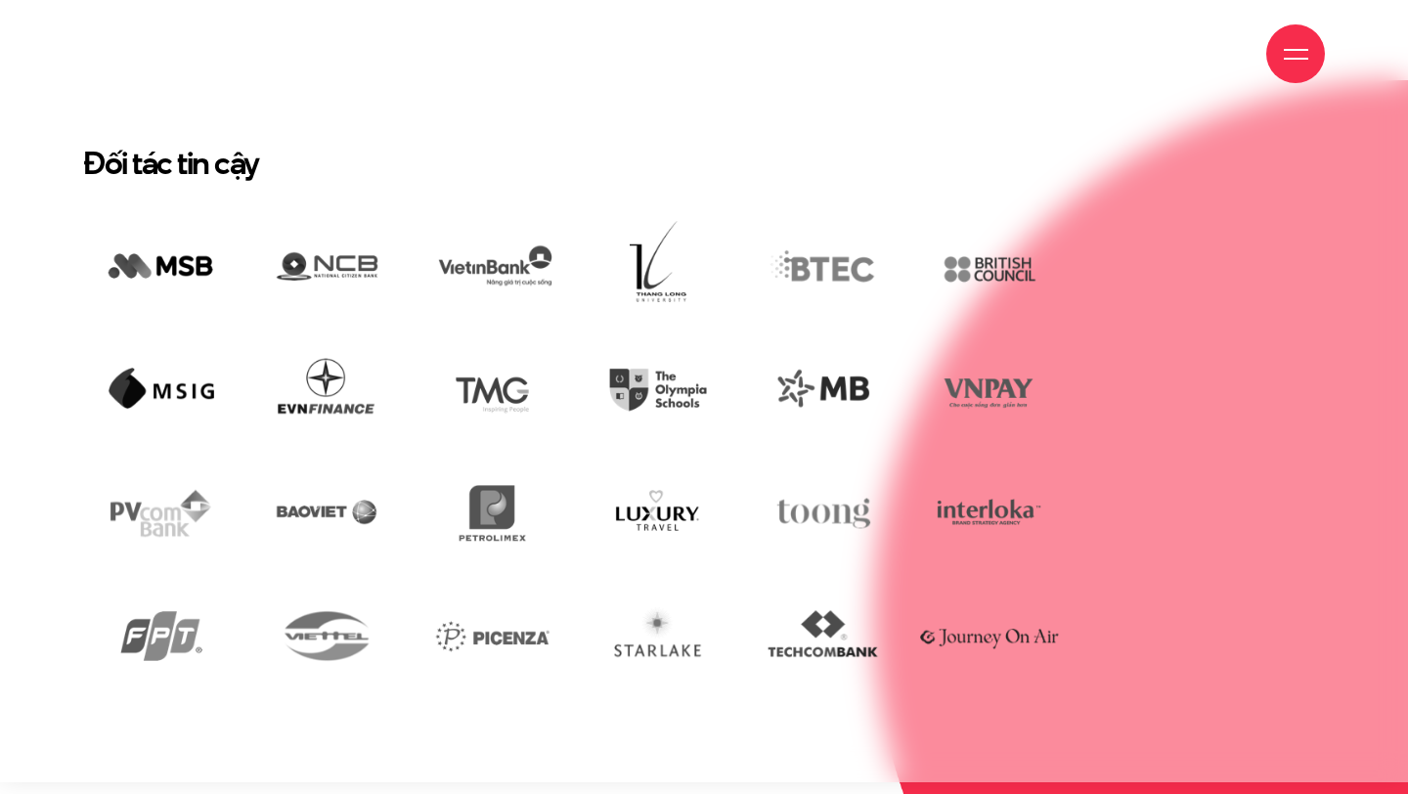
scroll to position [3763, 0]
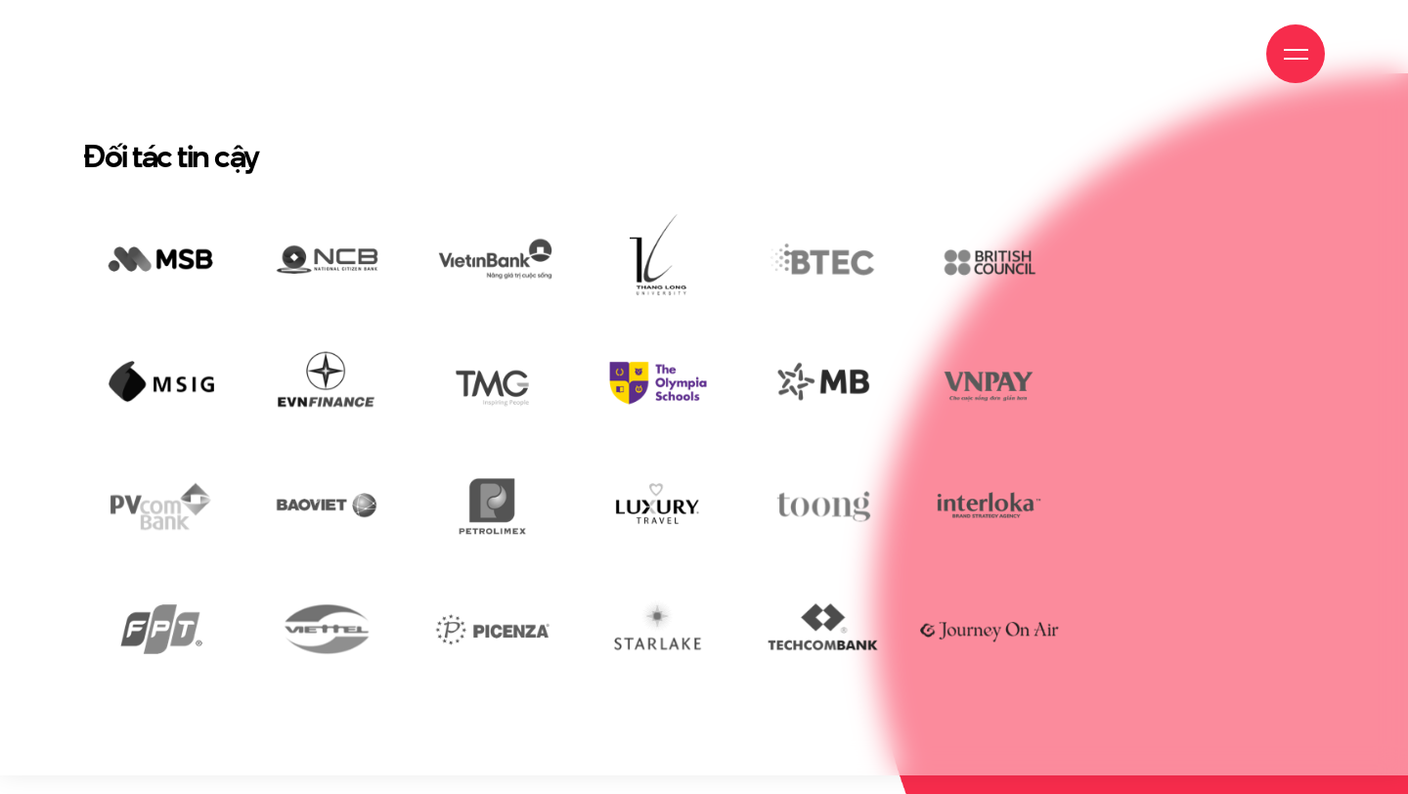
click at [662, 347] on img at bounding box center [657, 383] width 155 height 107
click at [635, 345] on img at bounding box center [657, 383] width 155 height 107
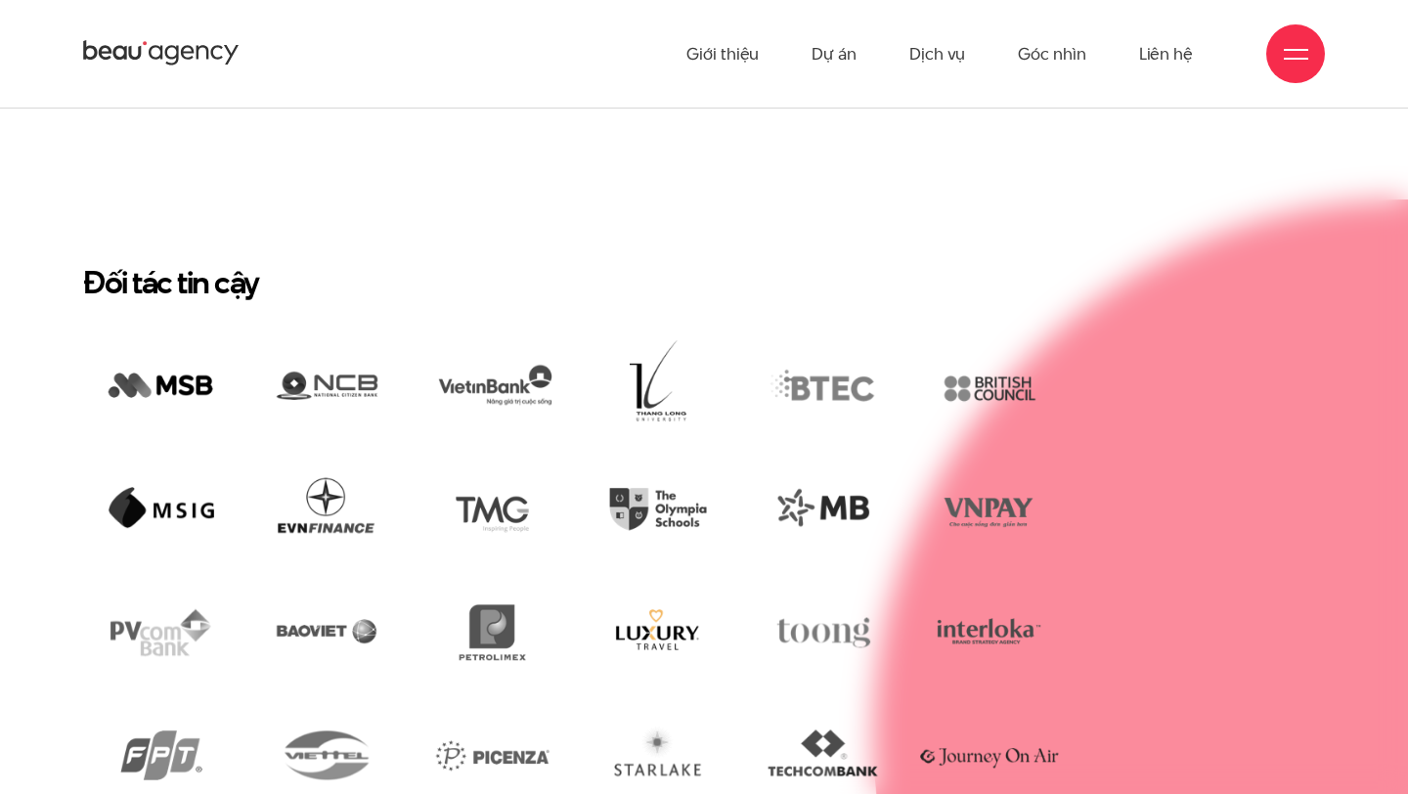
scroll to position [3622, 0]
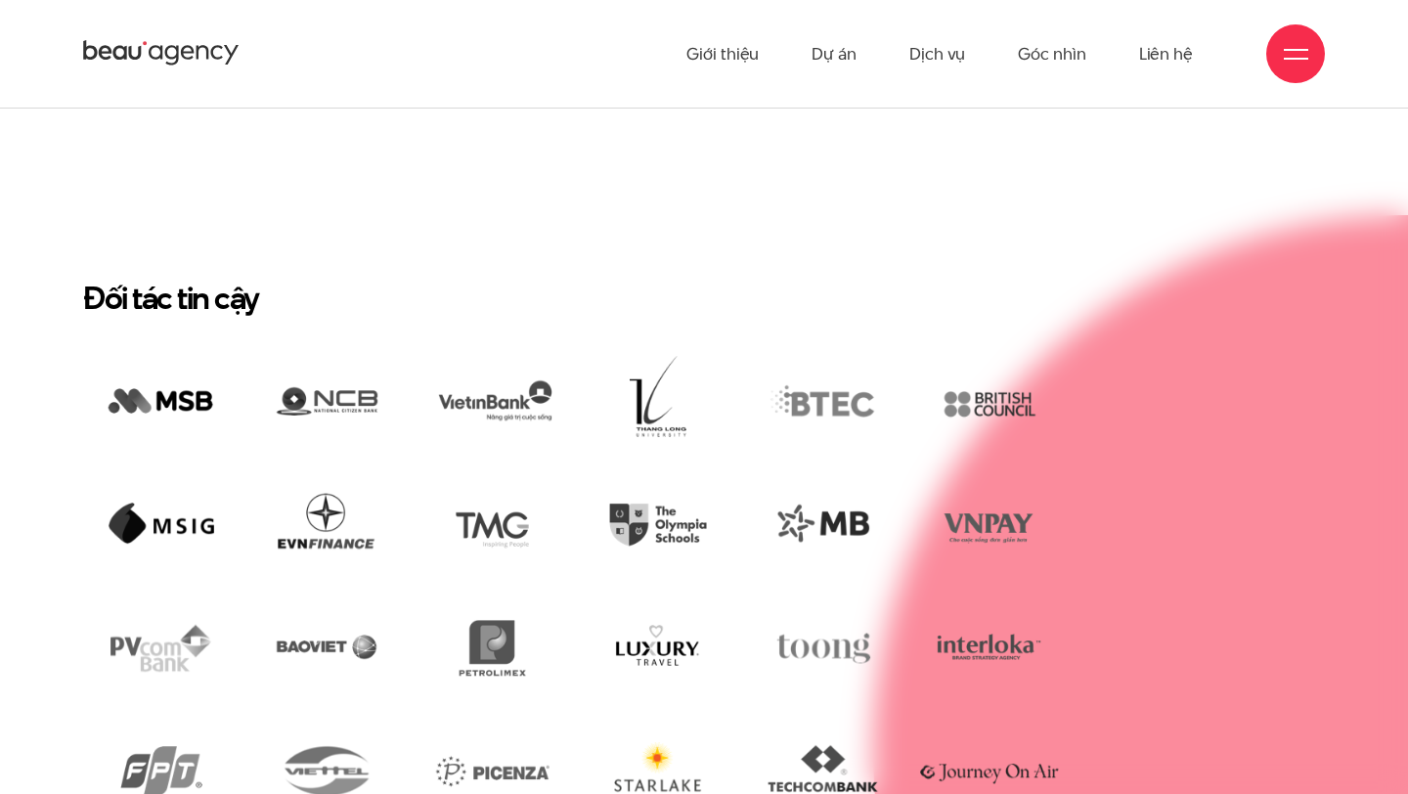
click at [673, 718] on img at bounding box center [657, 771] width 155 height 107
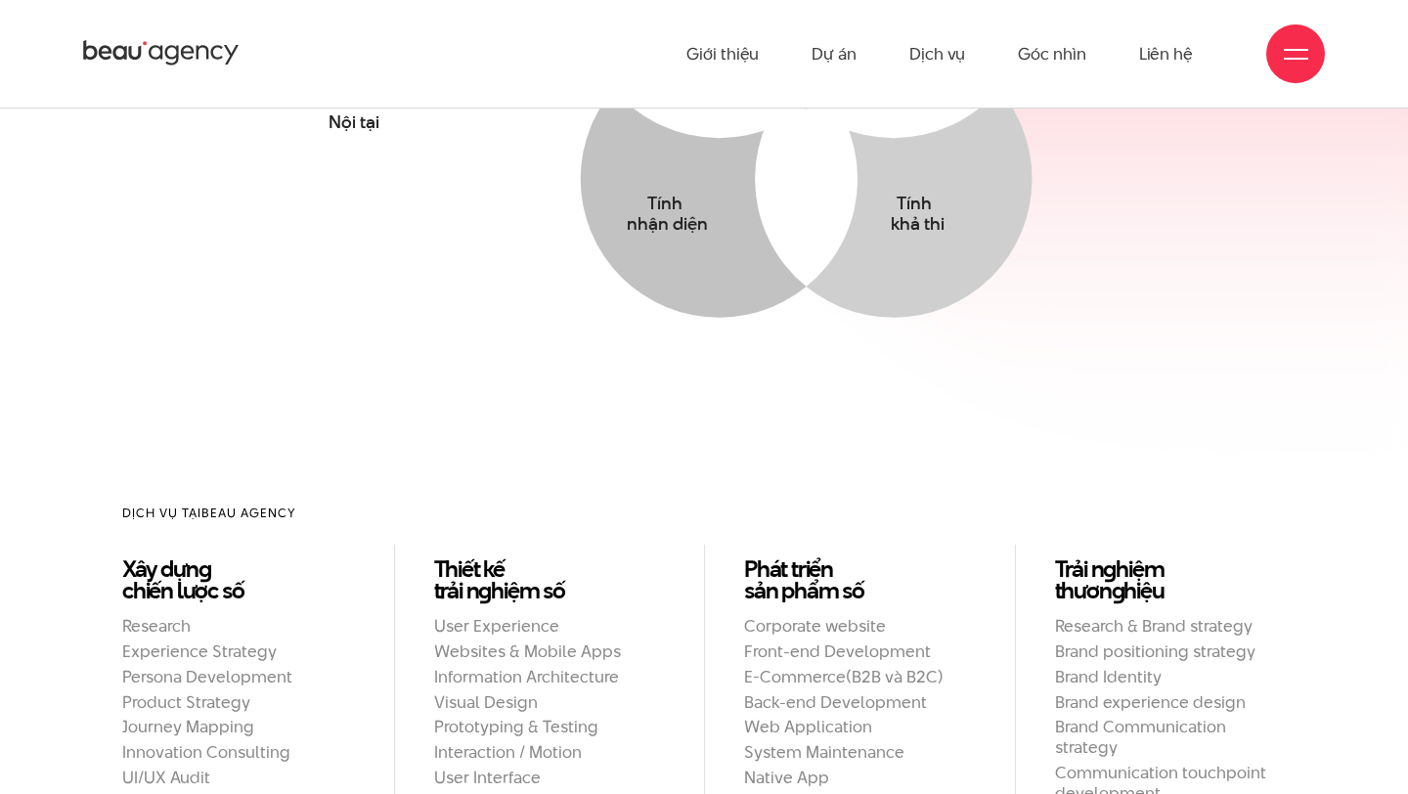
scroll to position [0, 0]
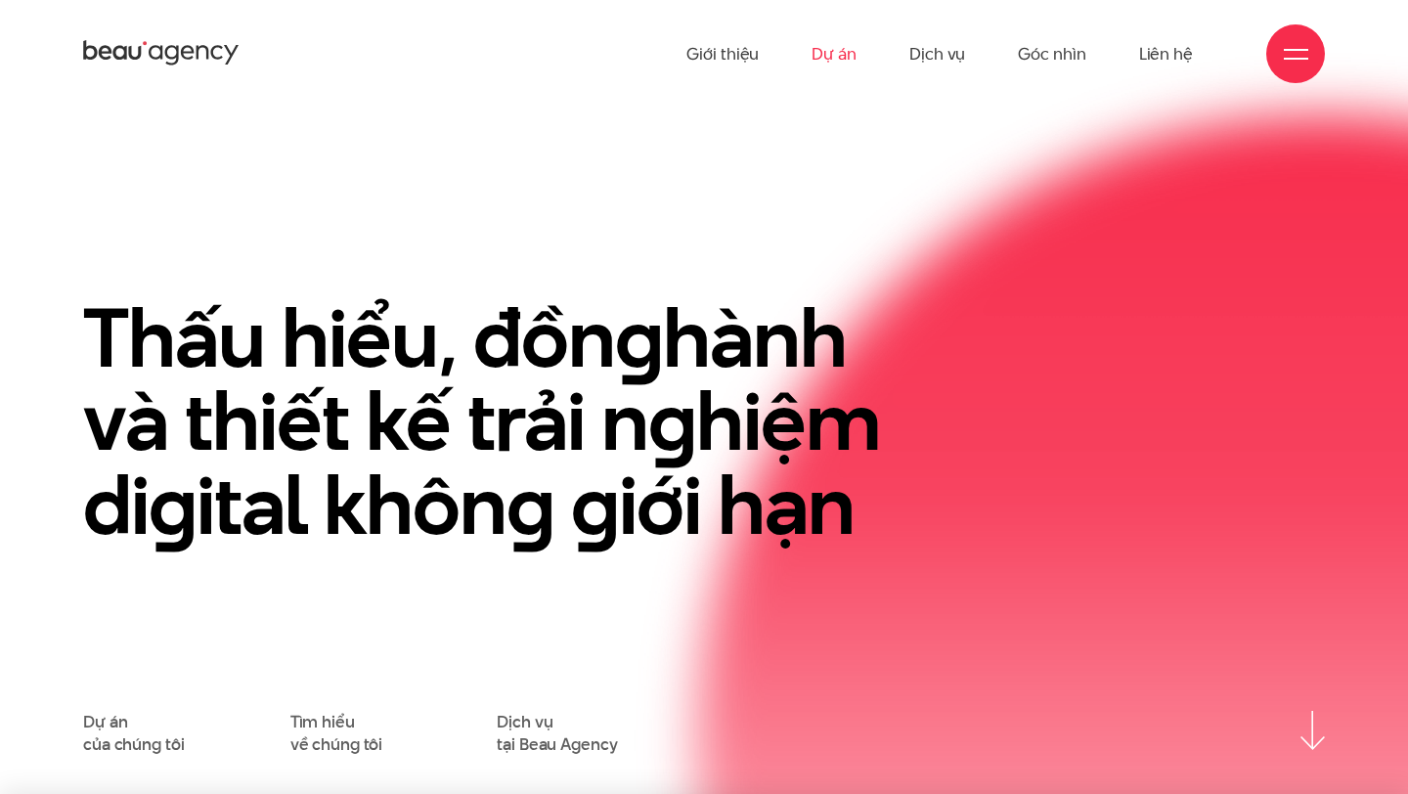
click at [835, 66] on link "Dự án" at bounding box center [834, 54] width 45 height 108
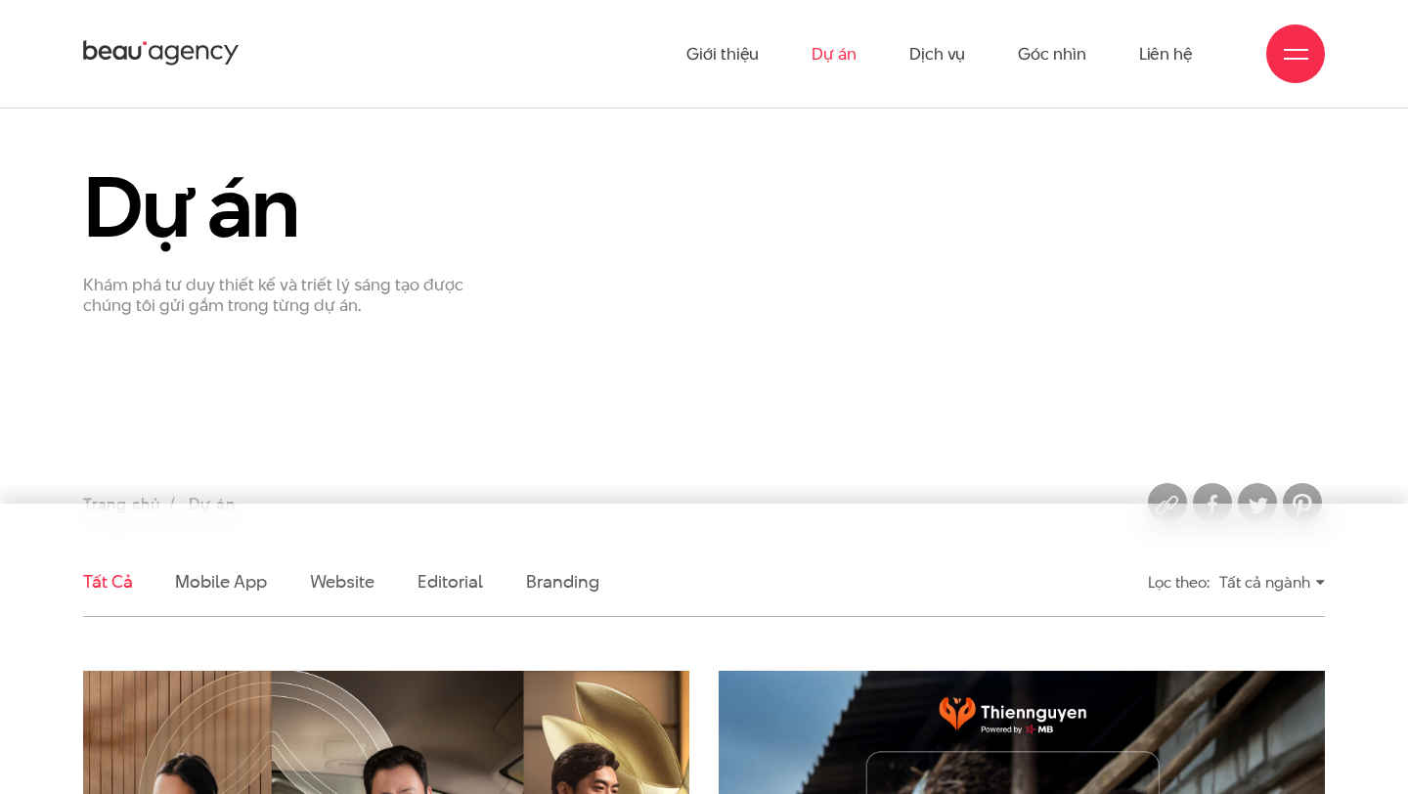
scroll to position [10, 0]
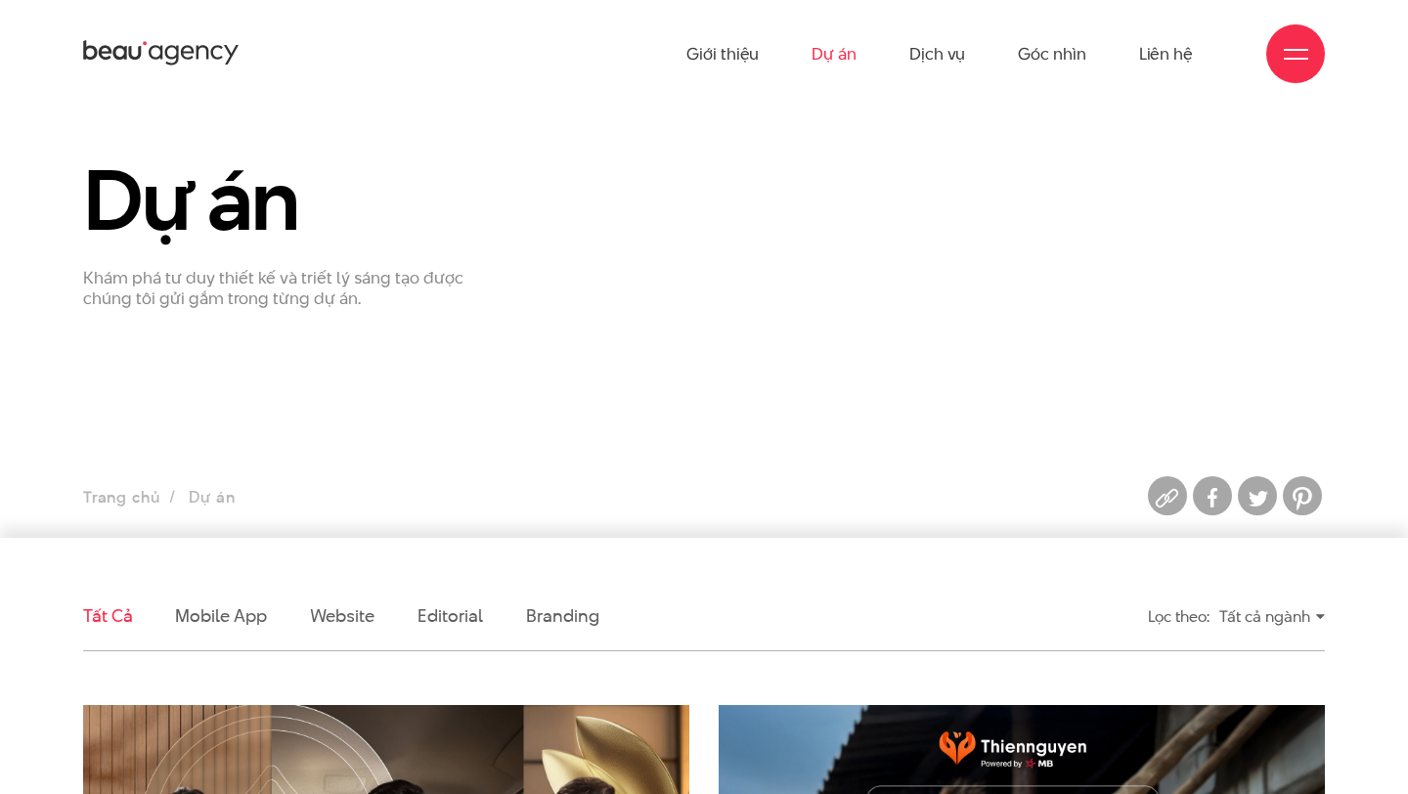
click at [1273, 620] on div "Tất cả ngành" at bounding box center [1272, 616] width 106 height 34
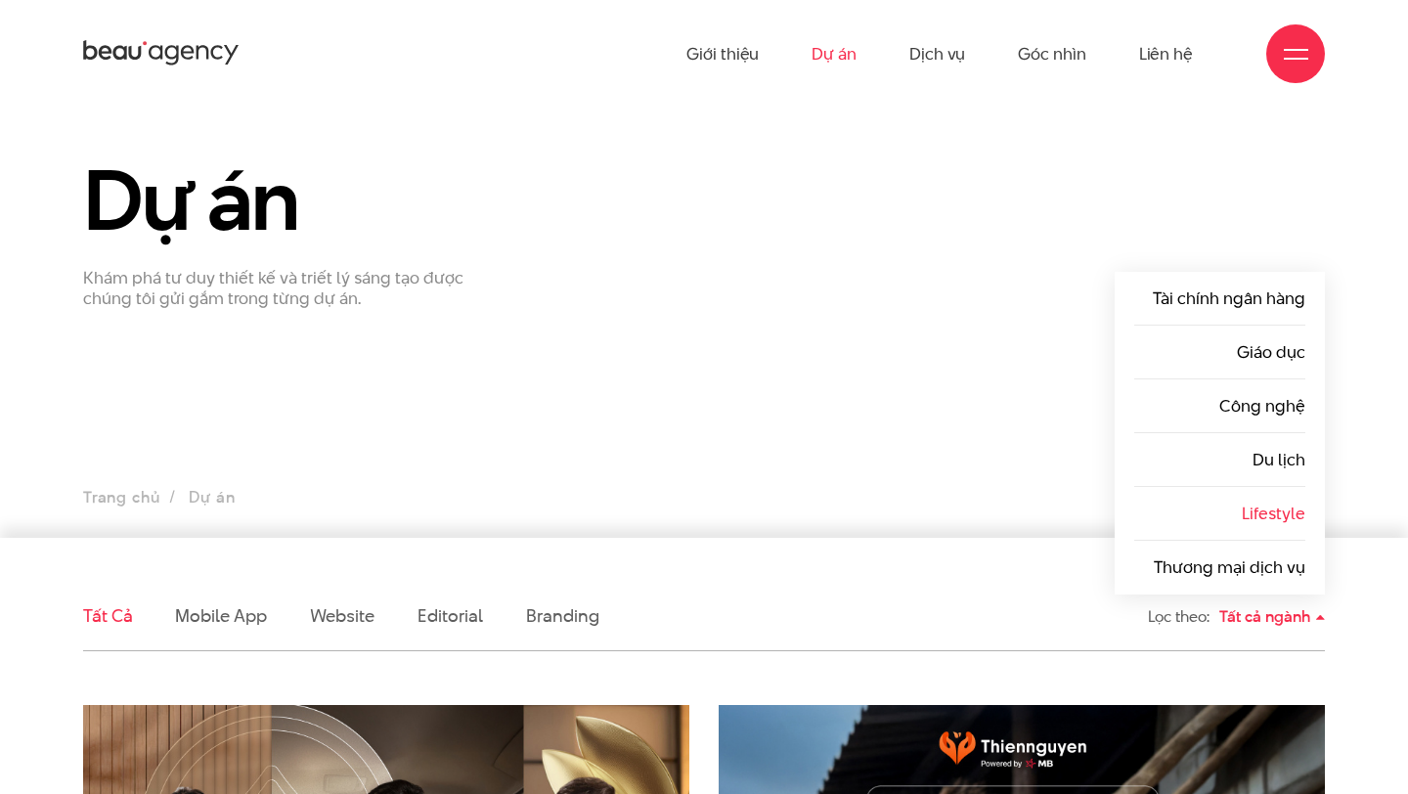
click at [1271, 525] on li "Lifestyle" at bounding box center [1219, 514] width 171 height 54
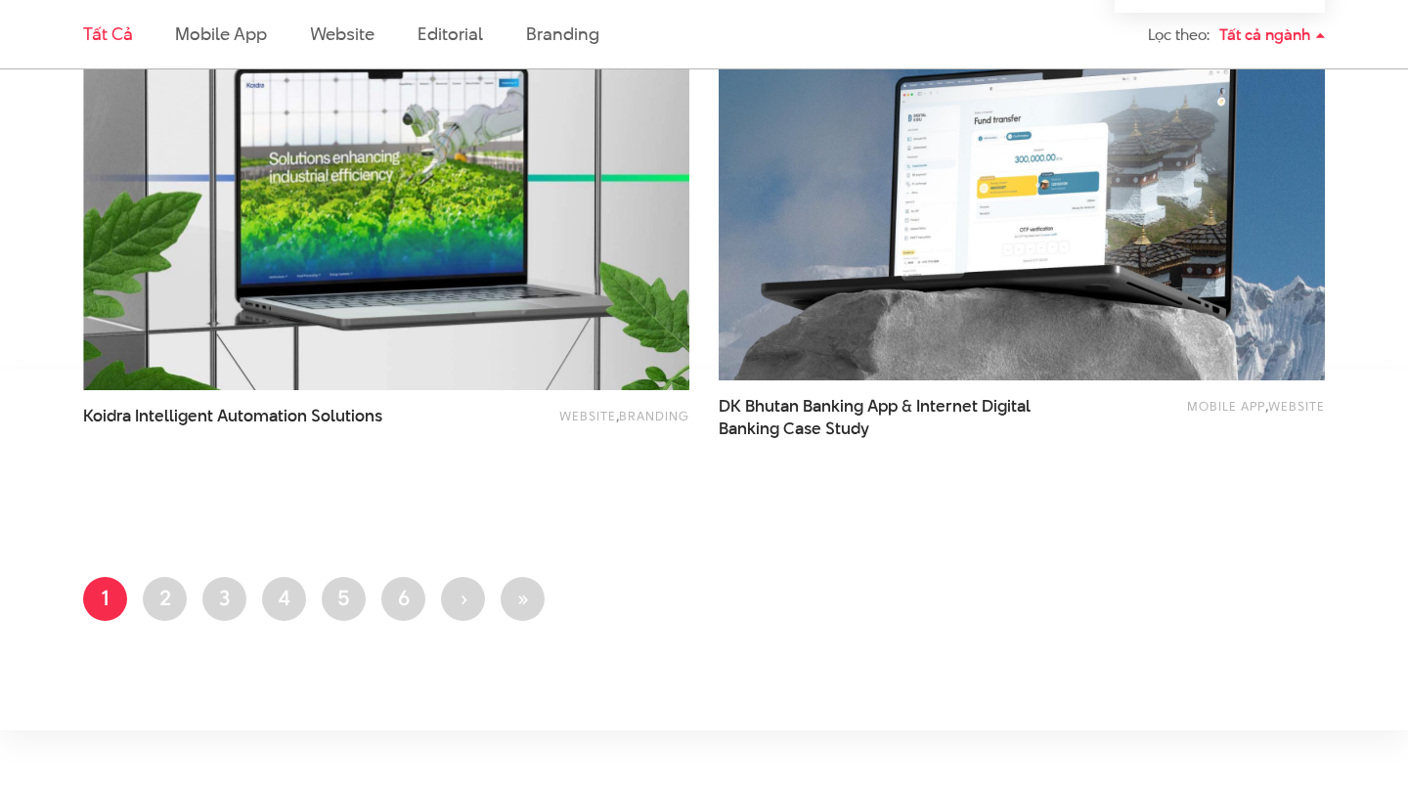
scroll to position [3565, 0]
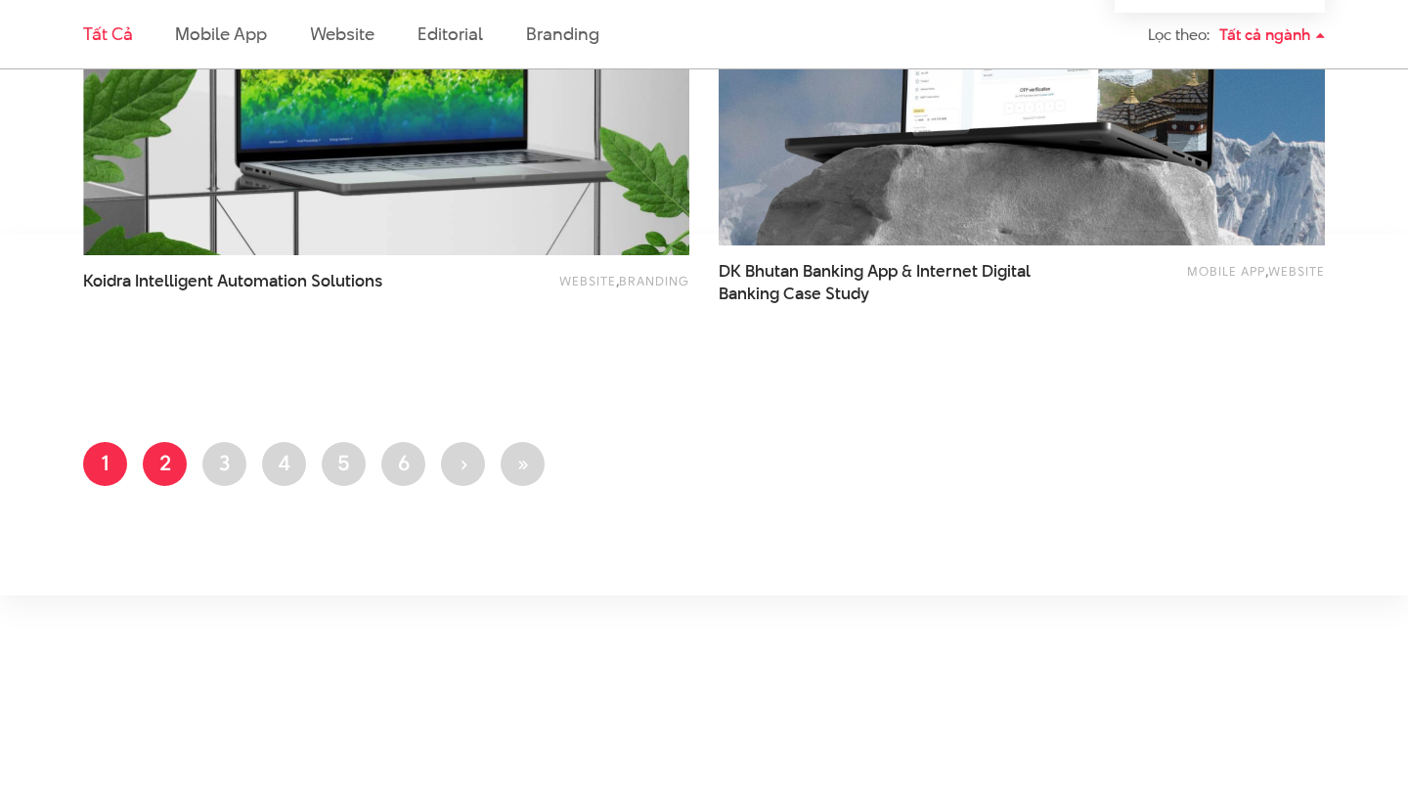
click at [154, 460] on link "Trang 2" at bounding box center [165, 464] width 44 height 44
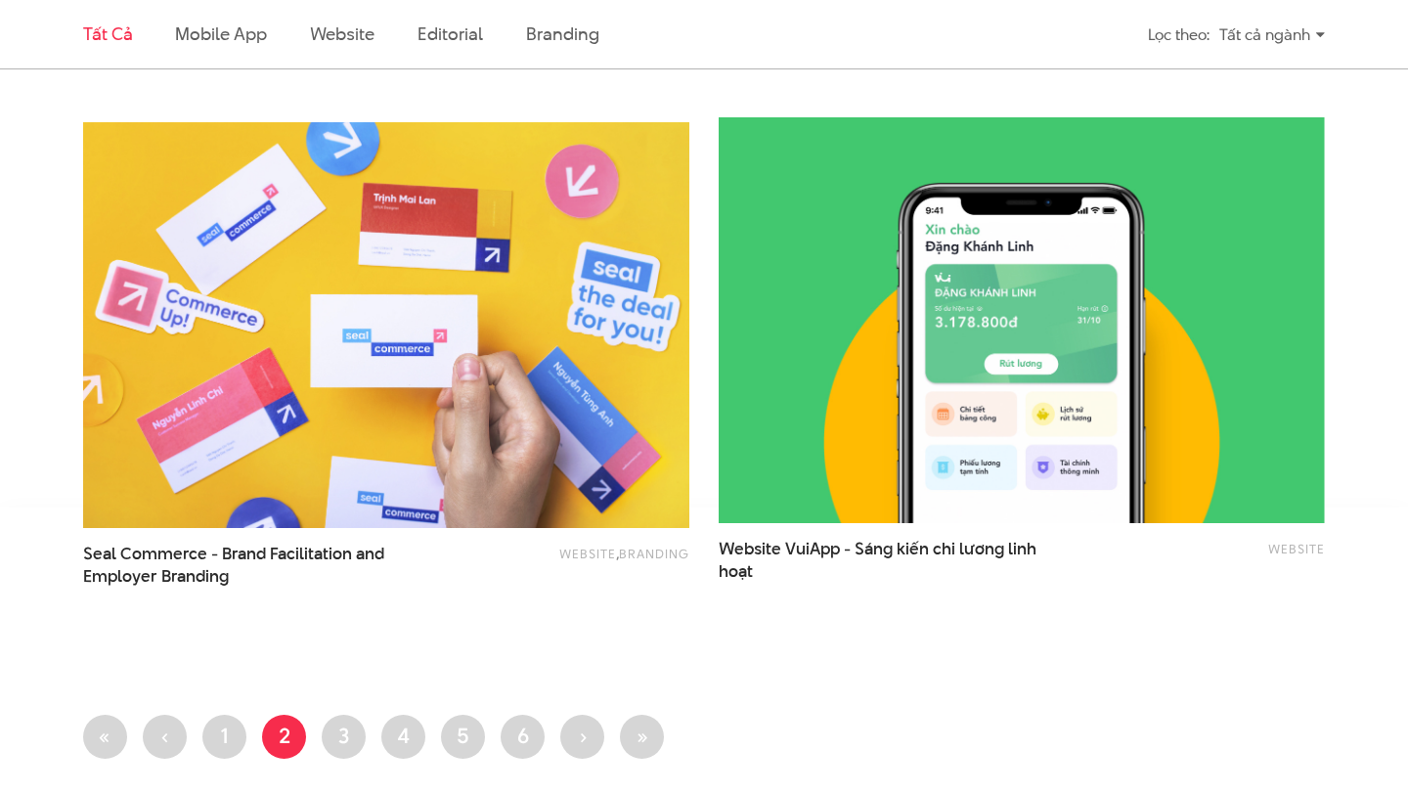
scroll to position [3288, 0]
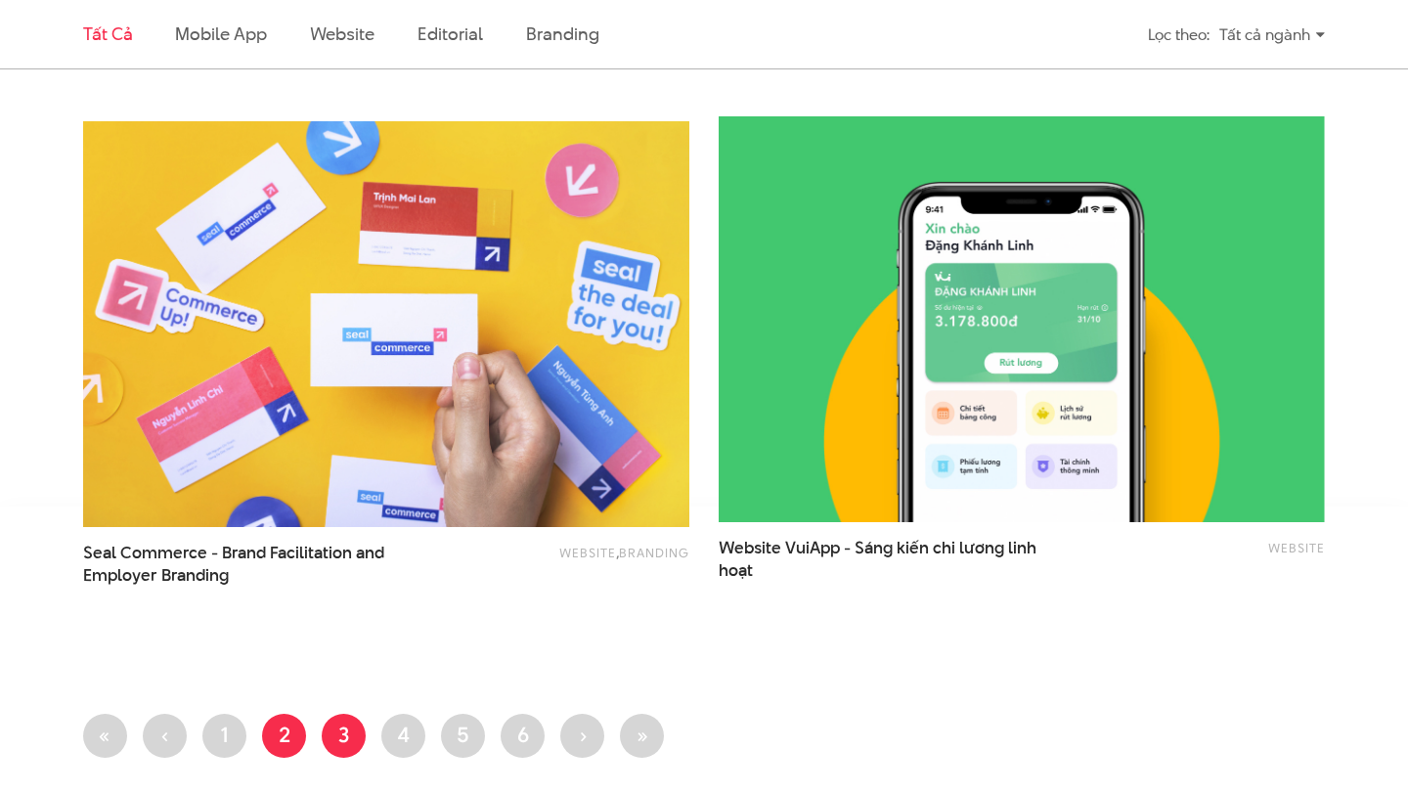
click at [345, 744] on link "Trang 3" at bounding box center [344, 736] width 44 height 44
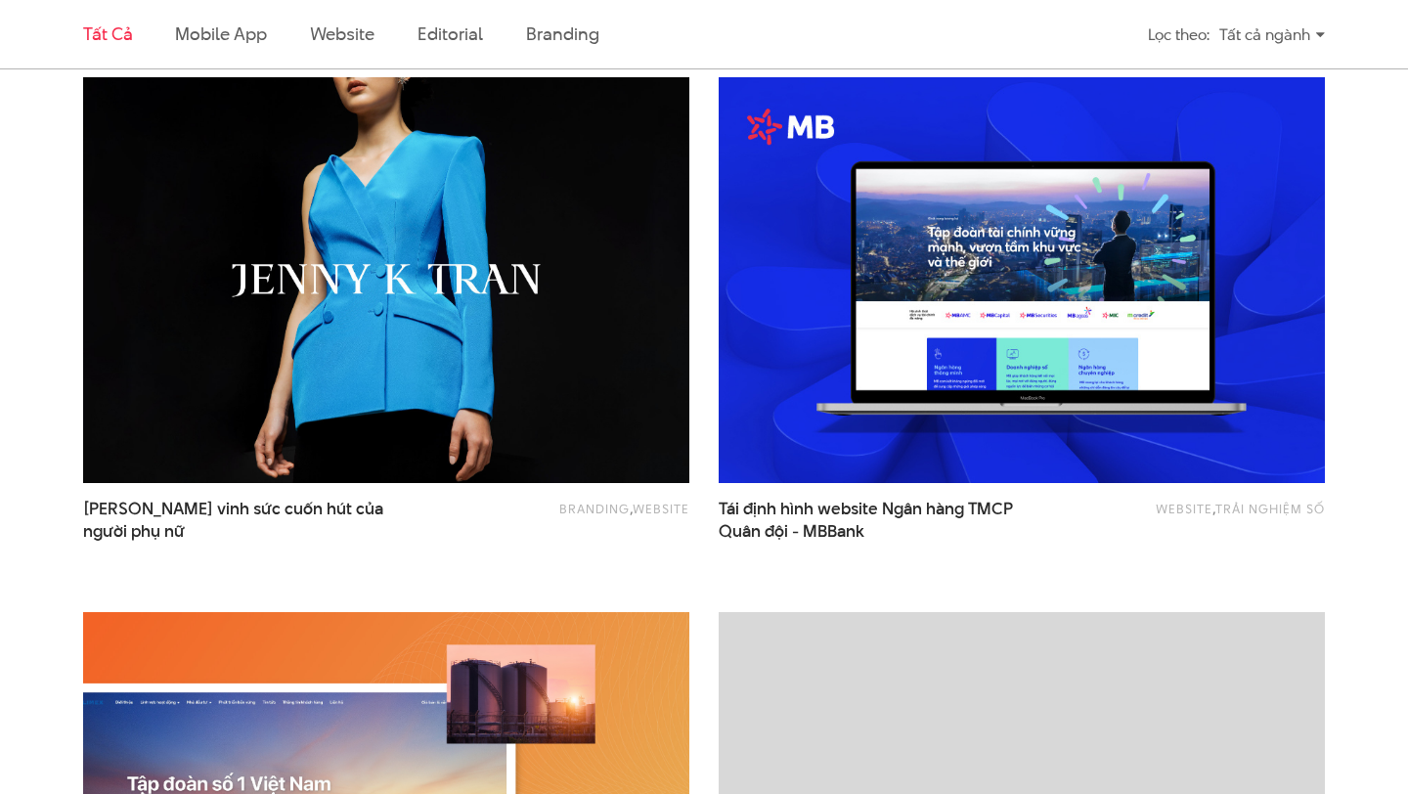
scroll to position [1191, 0]
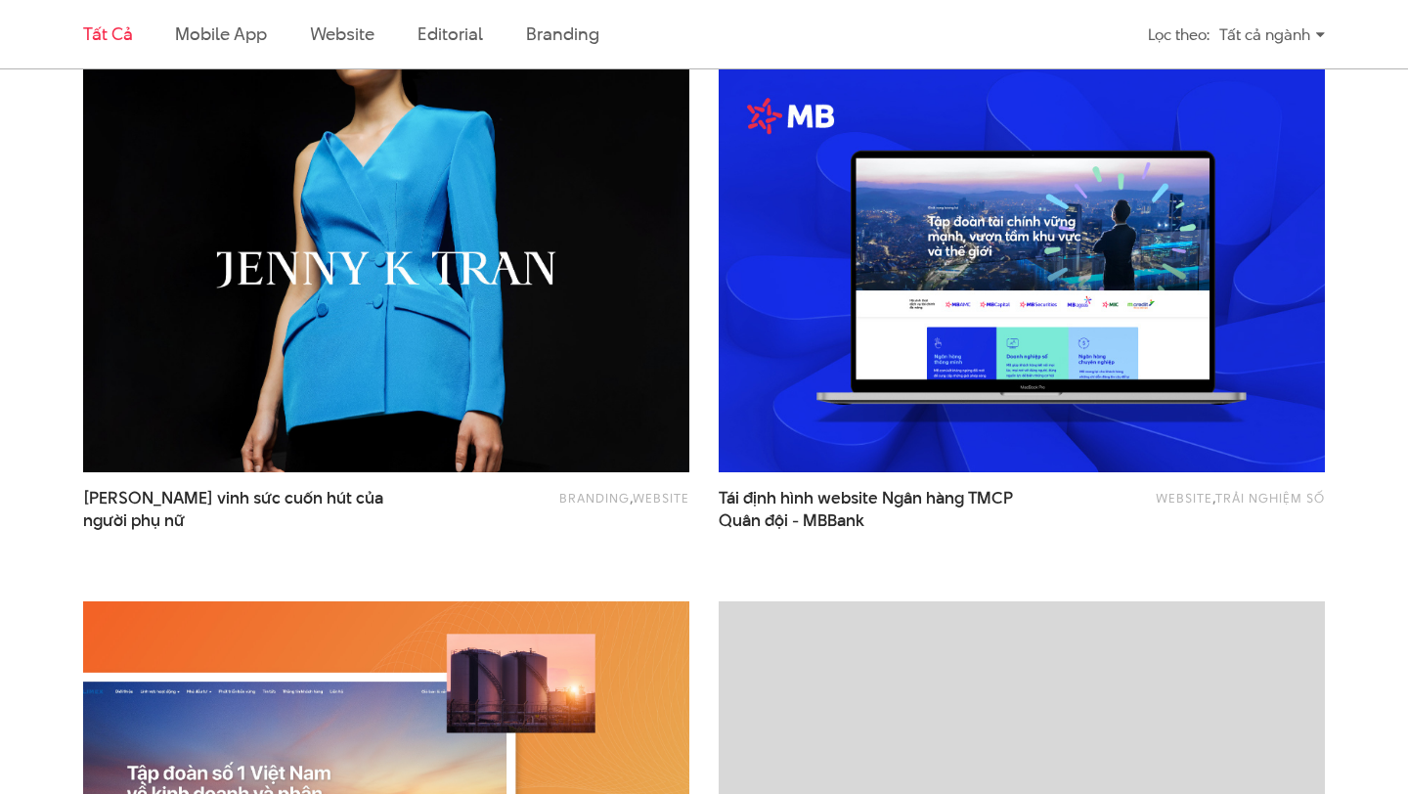
click at [429, 462] on img at bounding box center [386, 269] width 667 height 447
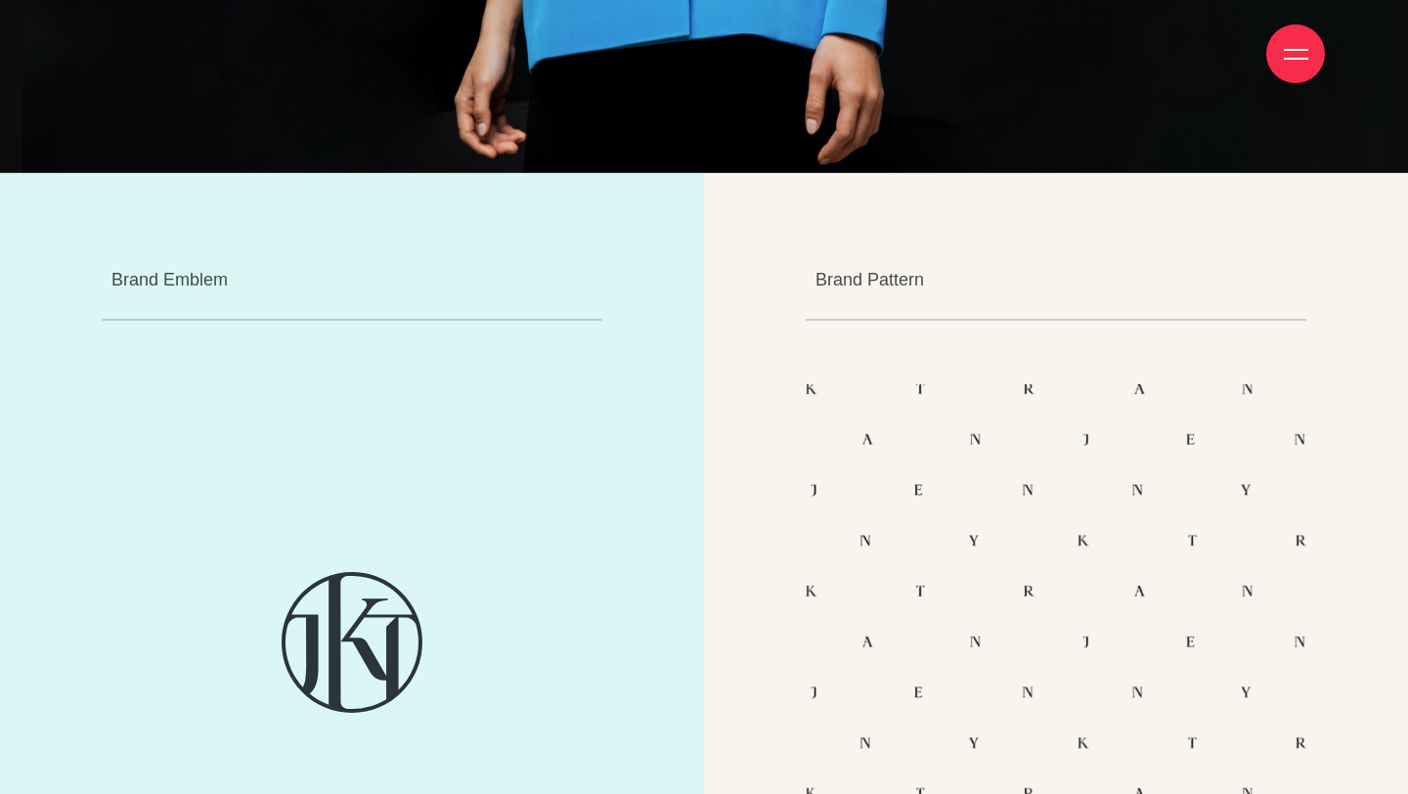
scroll to position [8151, 0]
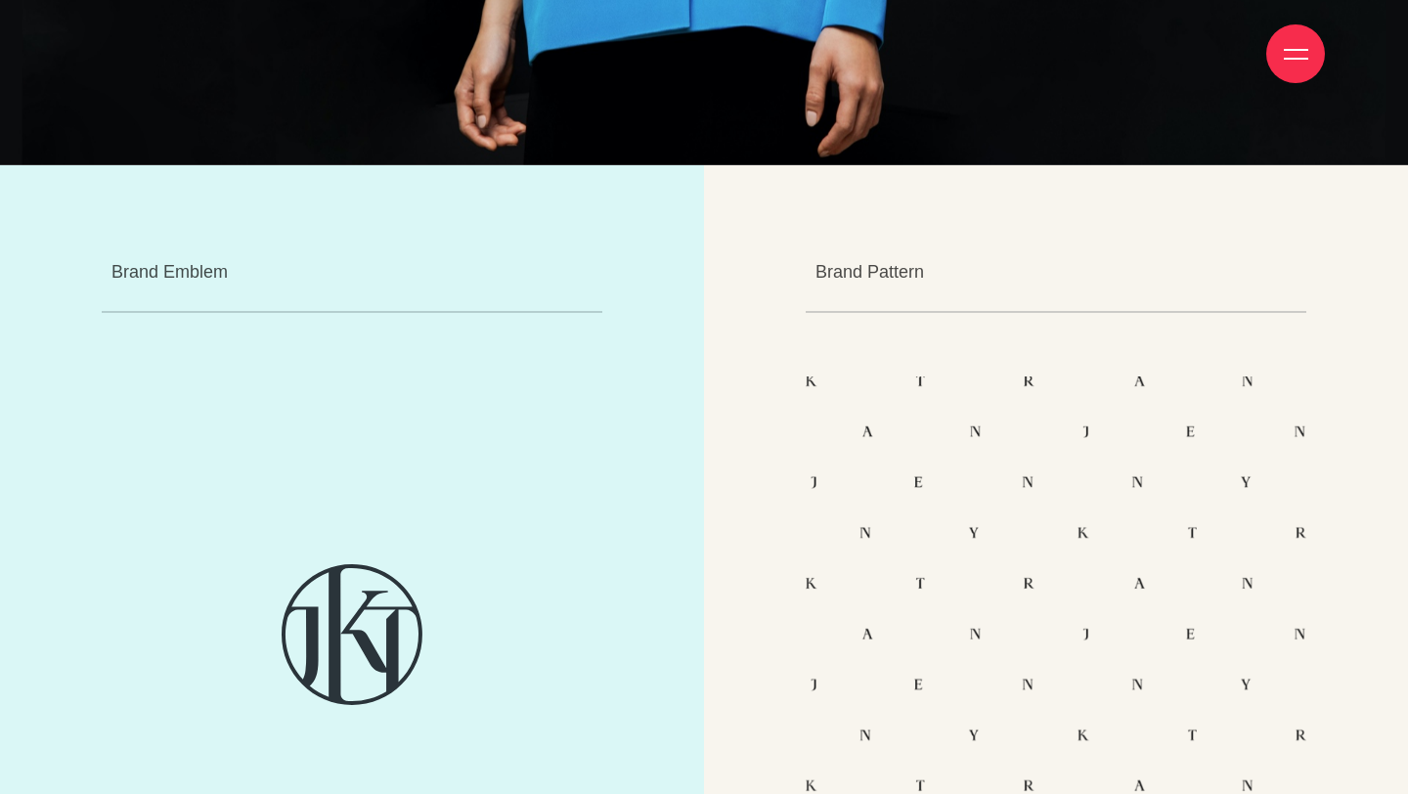
drag, startPoint x: 805, startPoint y: 264, endPoint x: 1216, endPoint y: 389, distance: 430.2
click at [1227, 379] on div at bounding box center [1056, 633] width 501 height 515
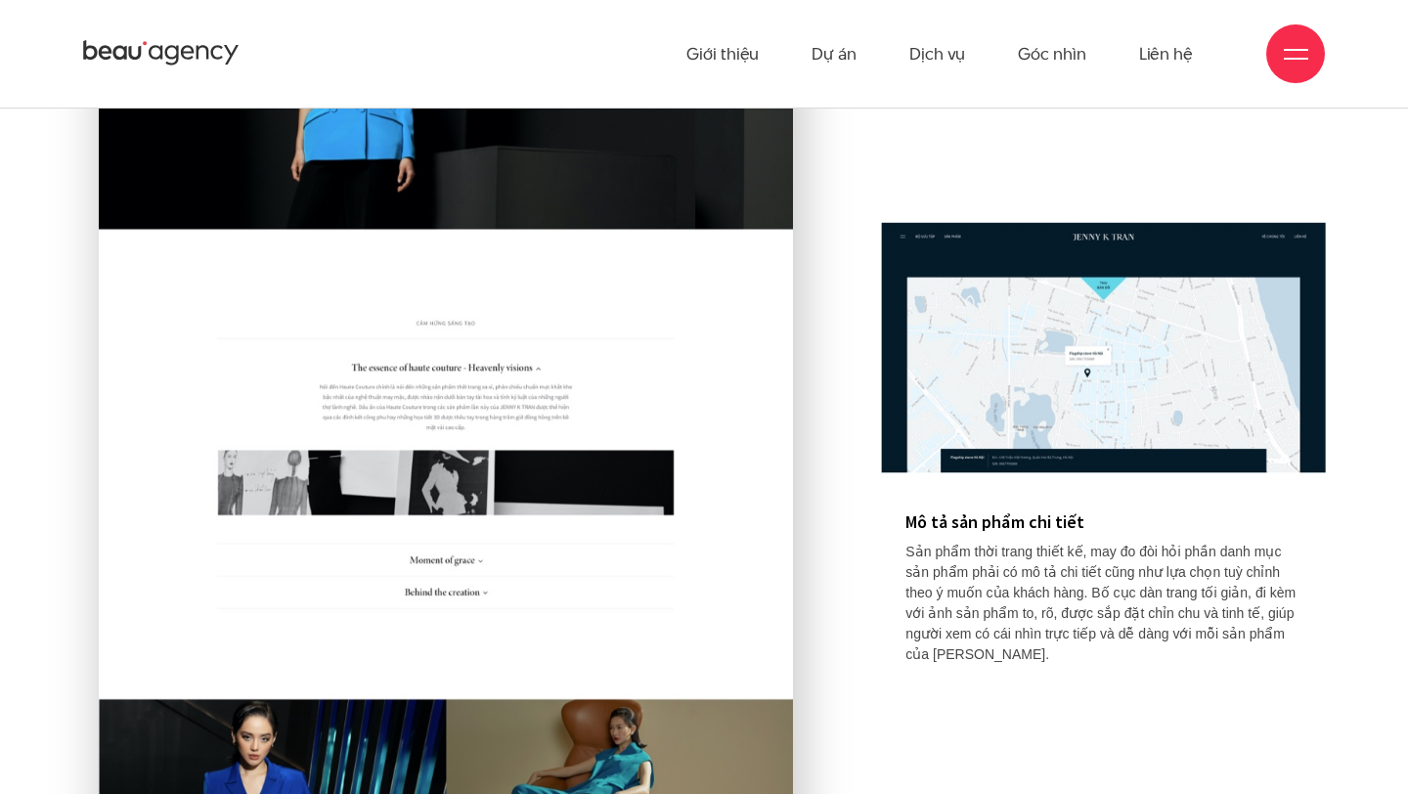
scroll to position [16767, 0]
